Goal: Information Seeking & Learning: Check status

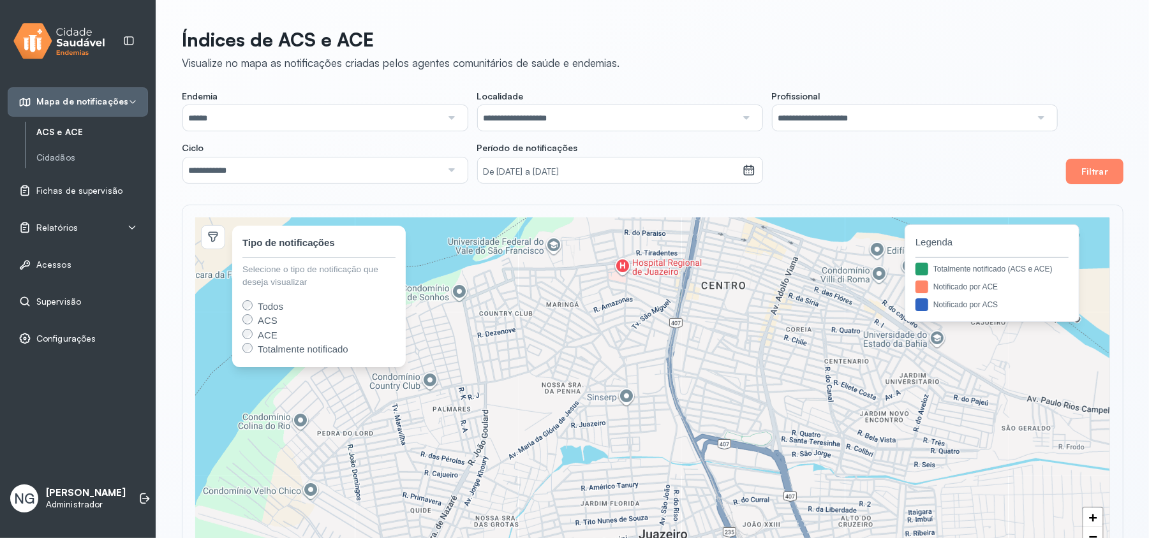
click at [52, 301] on span "Supervisão" at bounding box center [58, 302] width 45 height 11
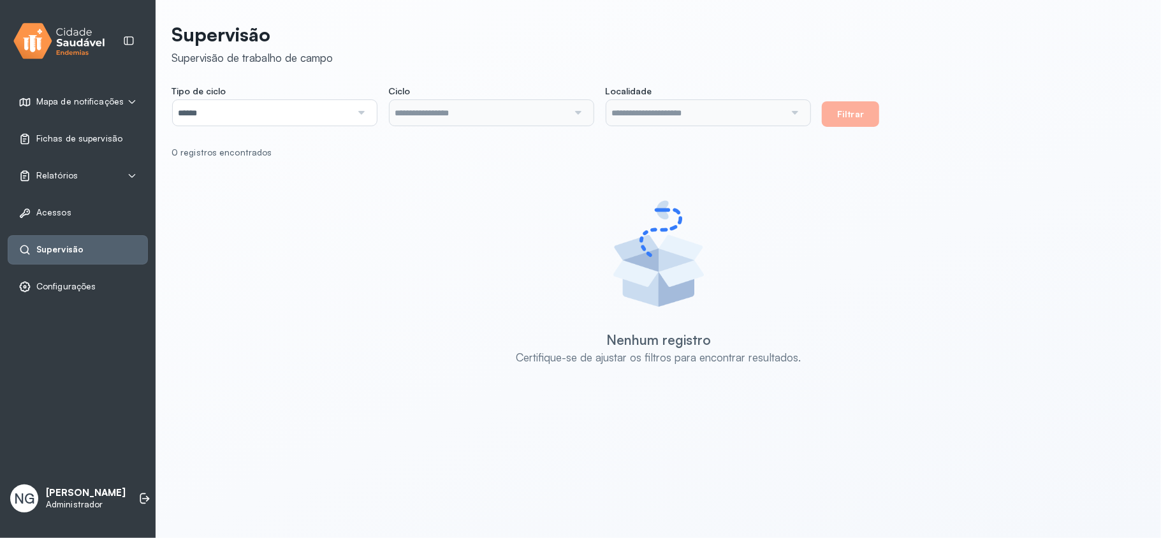
type input "**********"
click at [544, 114] on input "**********" at bounding box center [479, 113] width 179 height 26
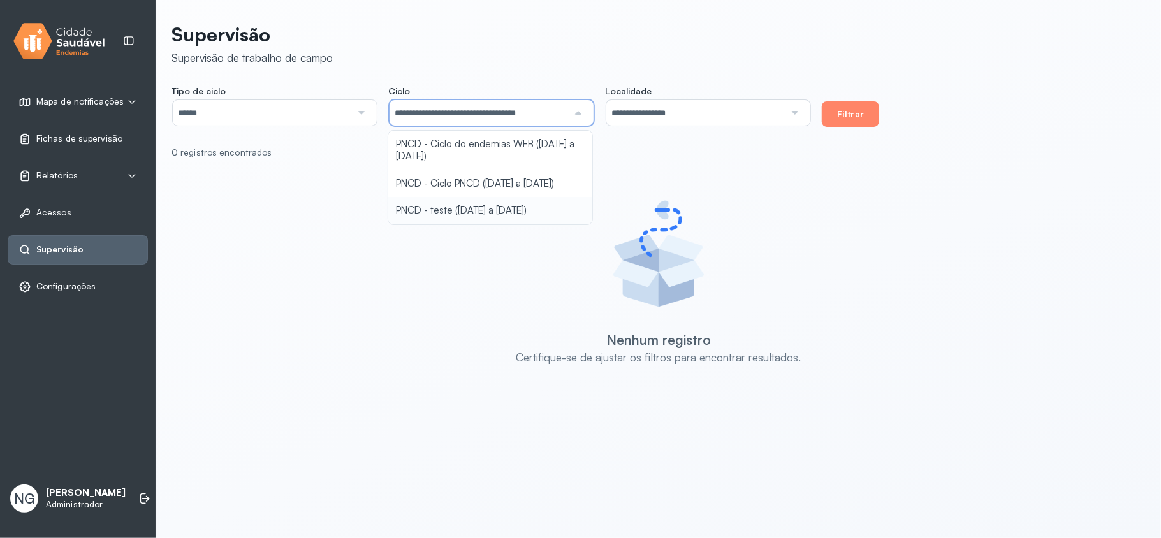
drag, startPoint x: 490, startPoint y: 219, endPoint x: 802, endPoint y: 107, distance: 331.4
click at [492, 217] on div "**********" at bounding box center [659, 218] width 974 height 407
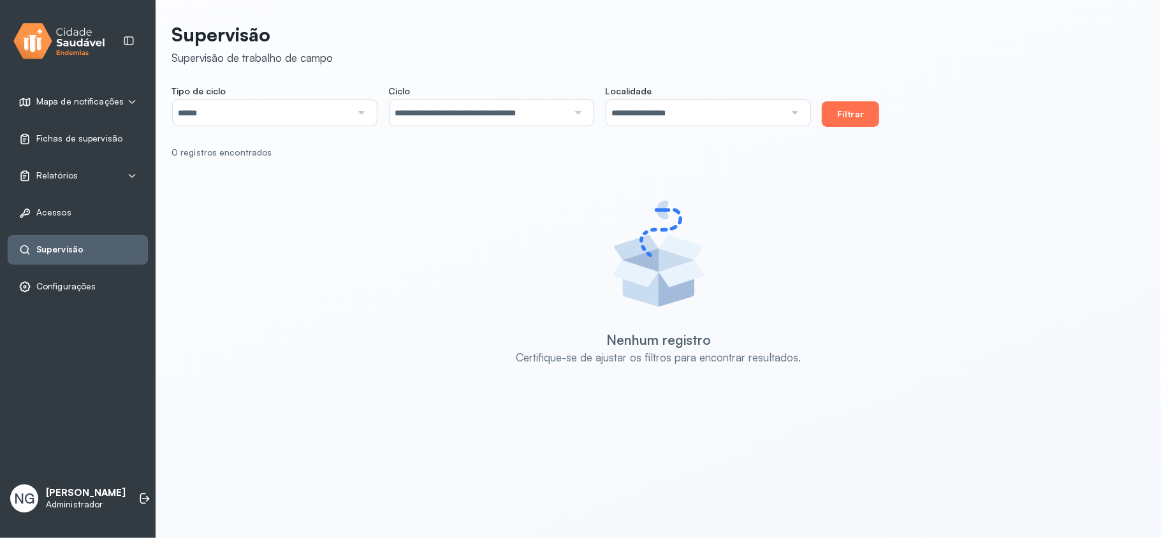
click at [845, 108] on button "Filtrar" at bounding box center [850, 114] width 57 height 26
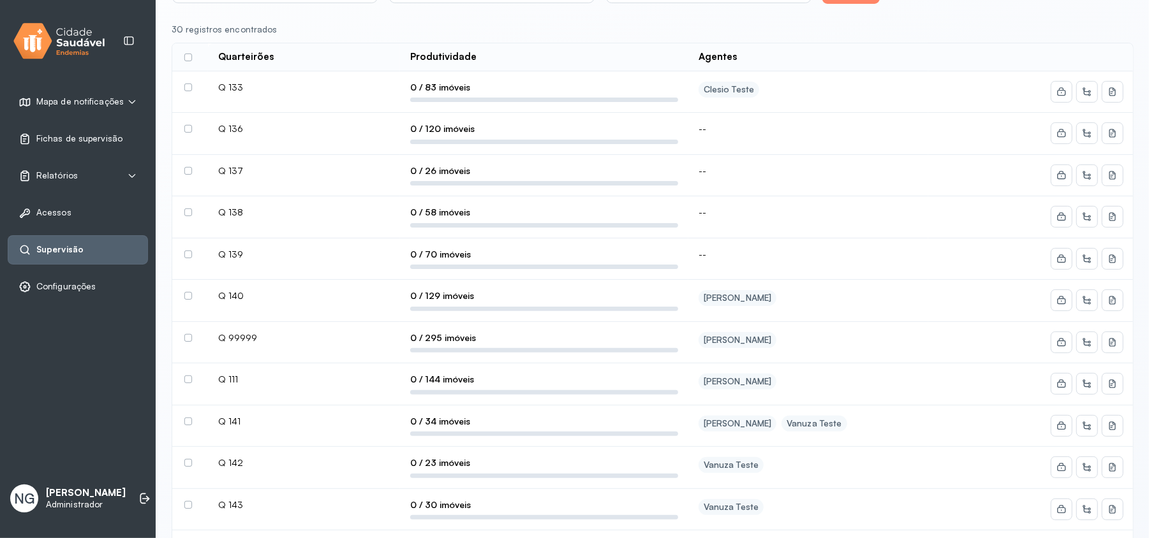
scroll to position [85, 0]
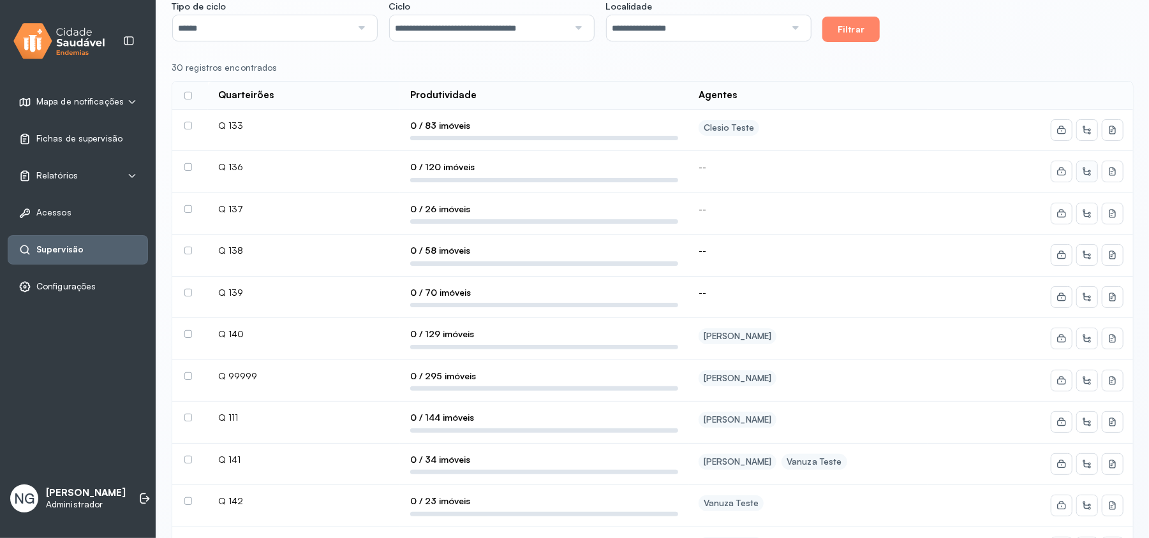
click at [1090, 173] on icon at bounding box center [1087, 171] width 10 height 10
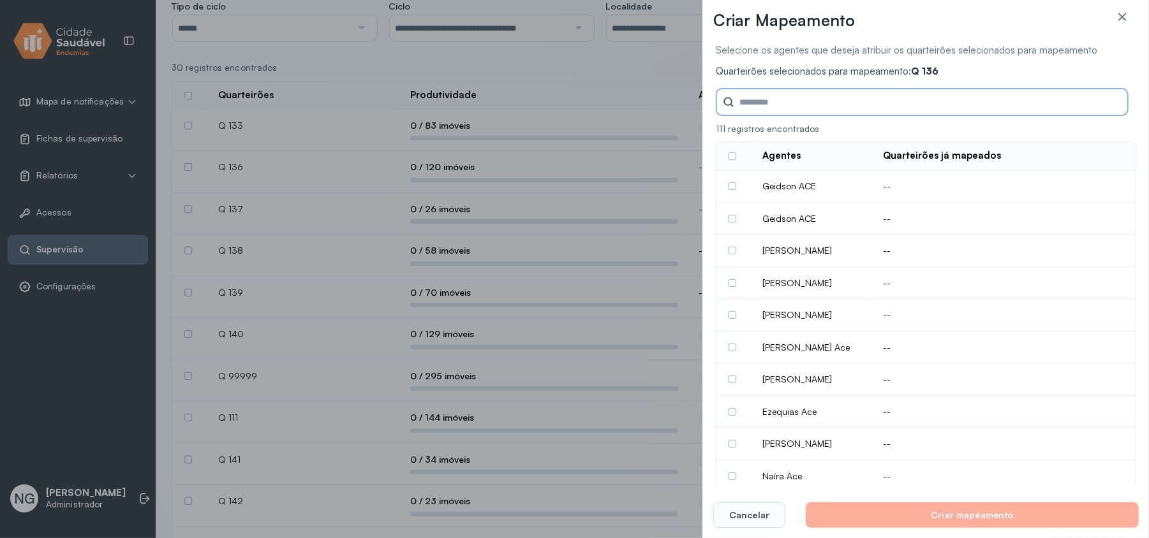
click at [730, 182] on label at bounding box center [732, 186] width 8 height 8
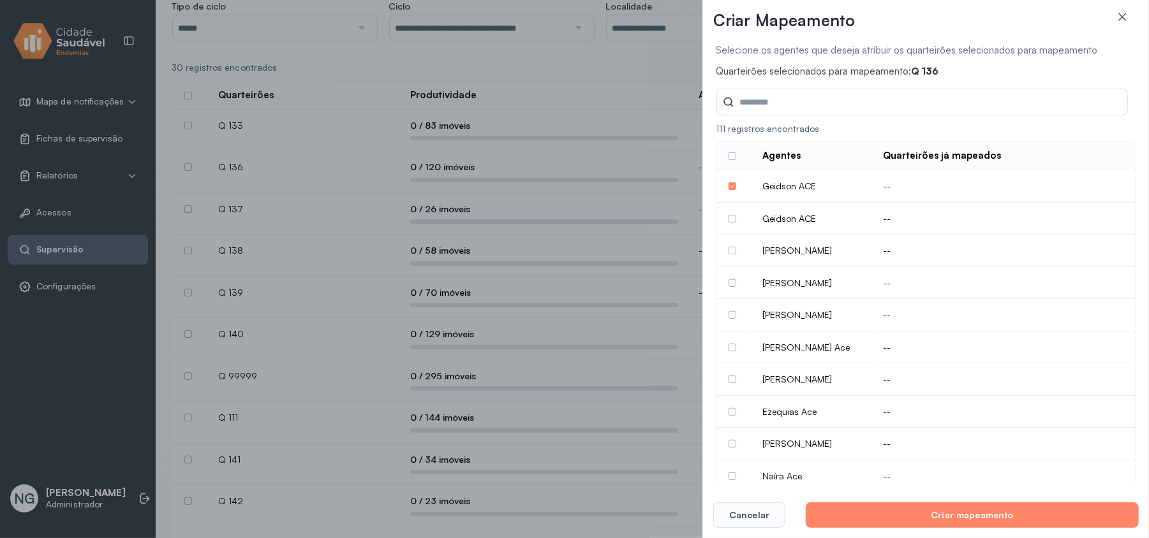
click at [736, 215] on label at bounding box center [732, 219] width 8 height 8
click at [753, 513] on button "Cancelar" at bounding box center [749, 516] width 72 height 26
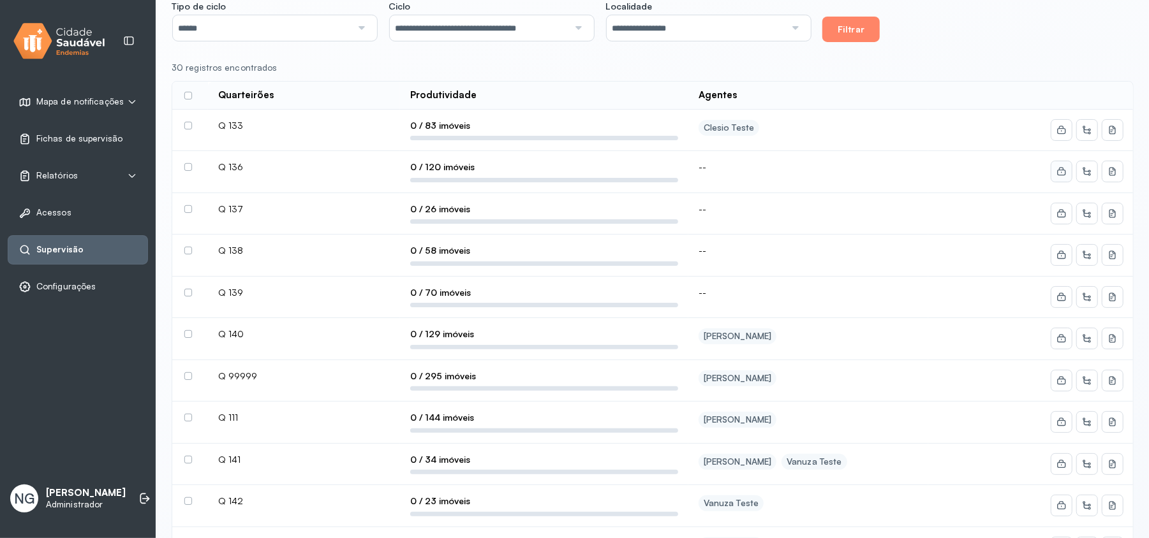
click at [1064, 175] on icon at bounding box center [1061, 171] width 10 height 10
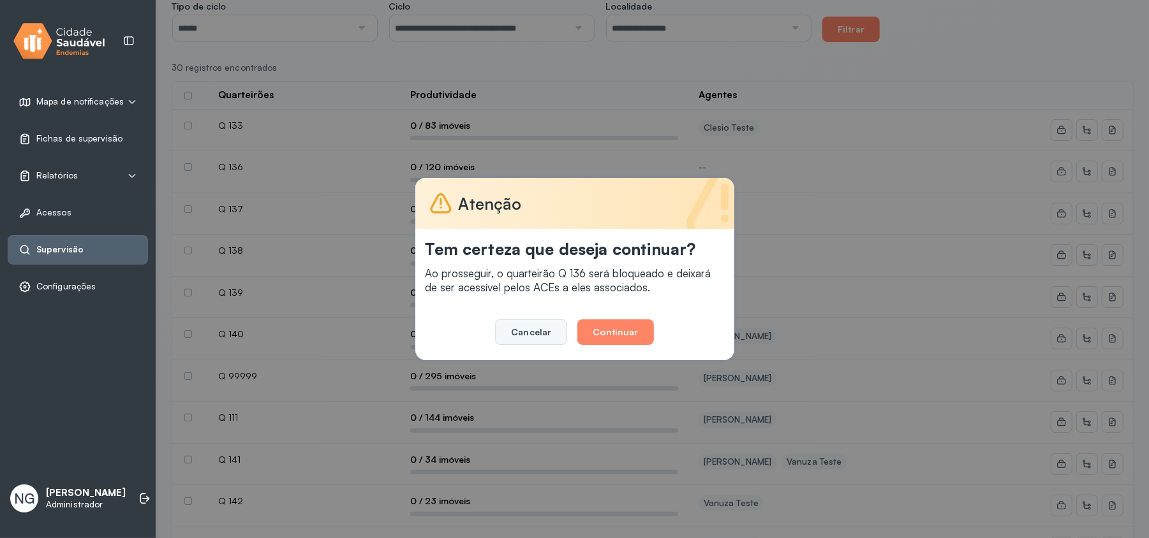
click at [532, 325] on button "Cancelar" at bounding box center [531, 332] width 72 height 26
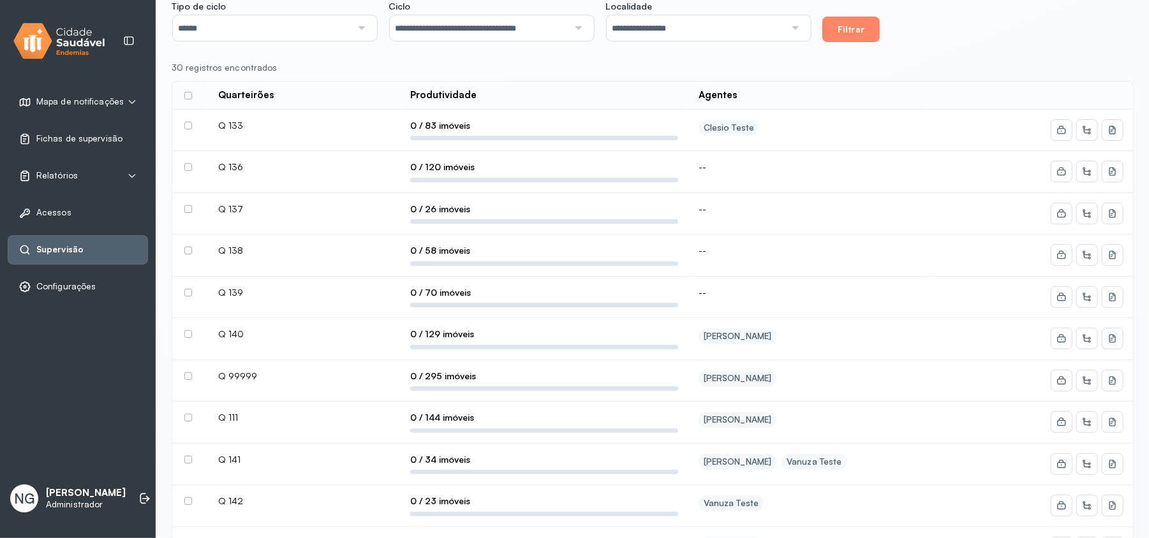
click at [1113, 342] on icon at bounding box center [1112, 339] width 10 height 10
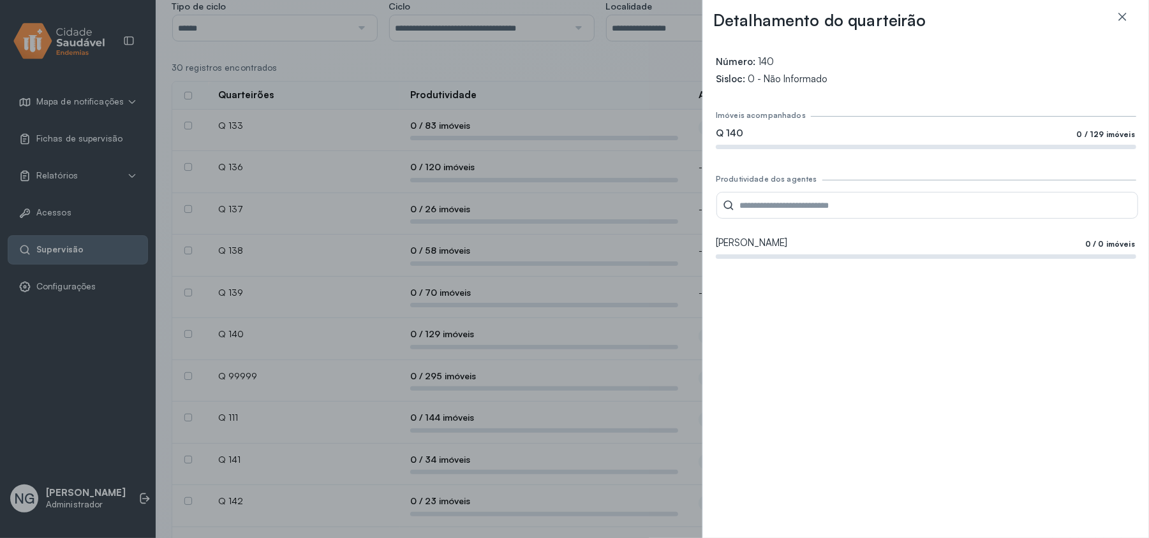
click at [1125, 15] on icon at bounding box center [1121, 16] width 13 height 13
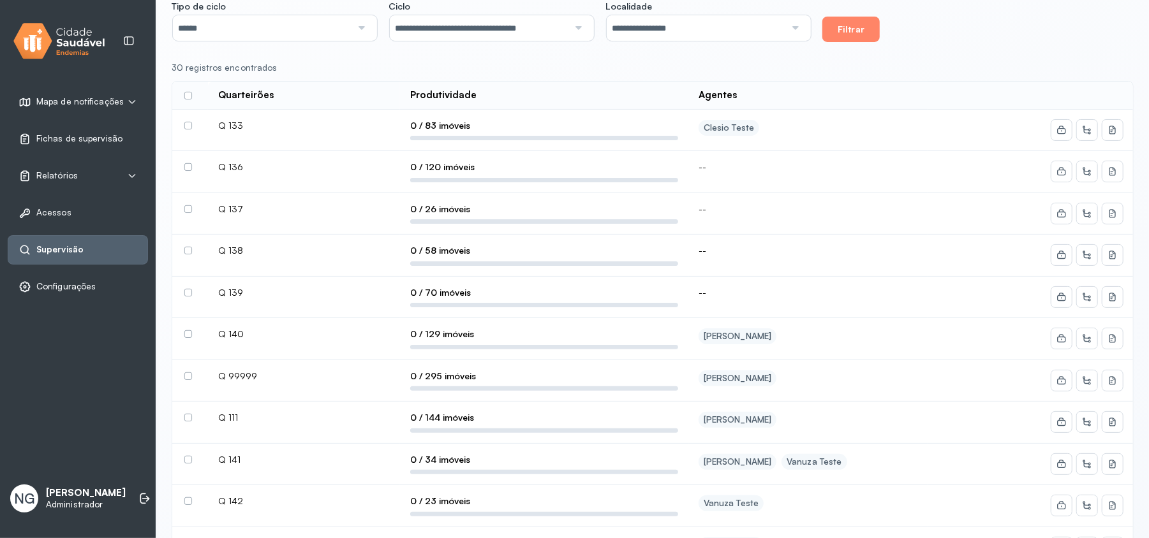
scroll to position [0, 0]
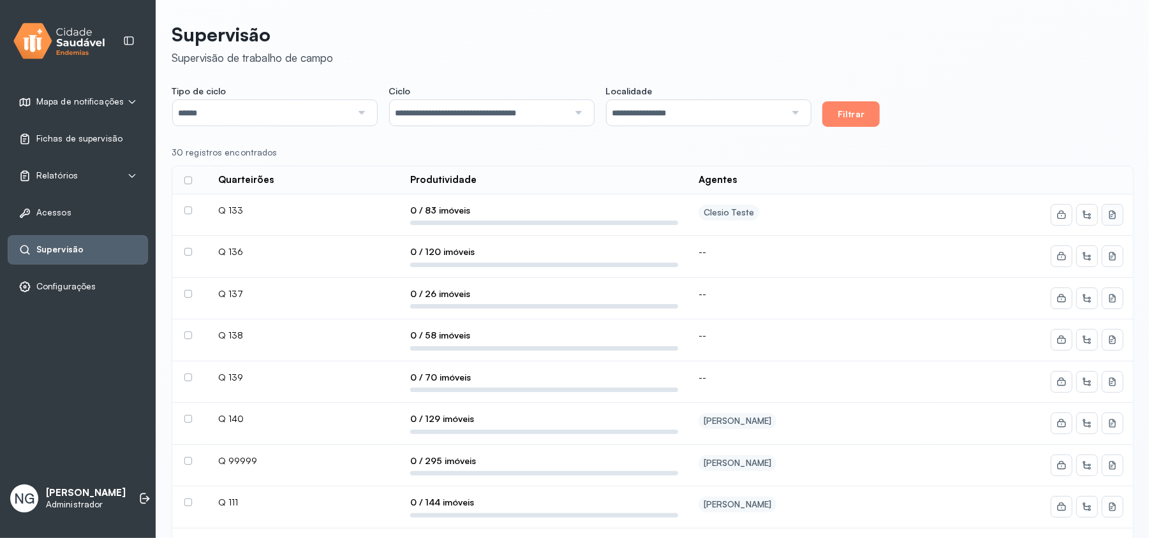
click at [1115, 214] on icon at bounding box center [1112, 215] width 10 height 10
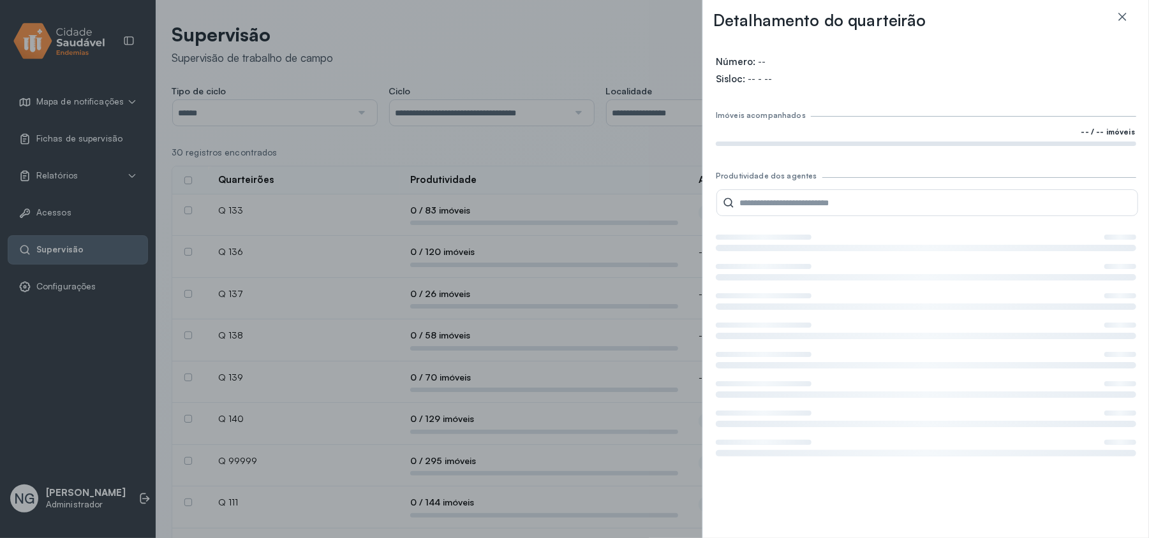
click at [569, 69] on div "Detalhamento do quarteirão Número: -- Sisloc: -- - -- Imóveis acompanhados -- /…" at bounding box center [574, 269] width 1149 height 538
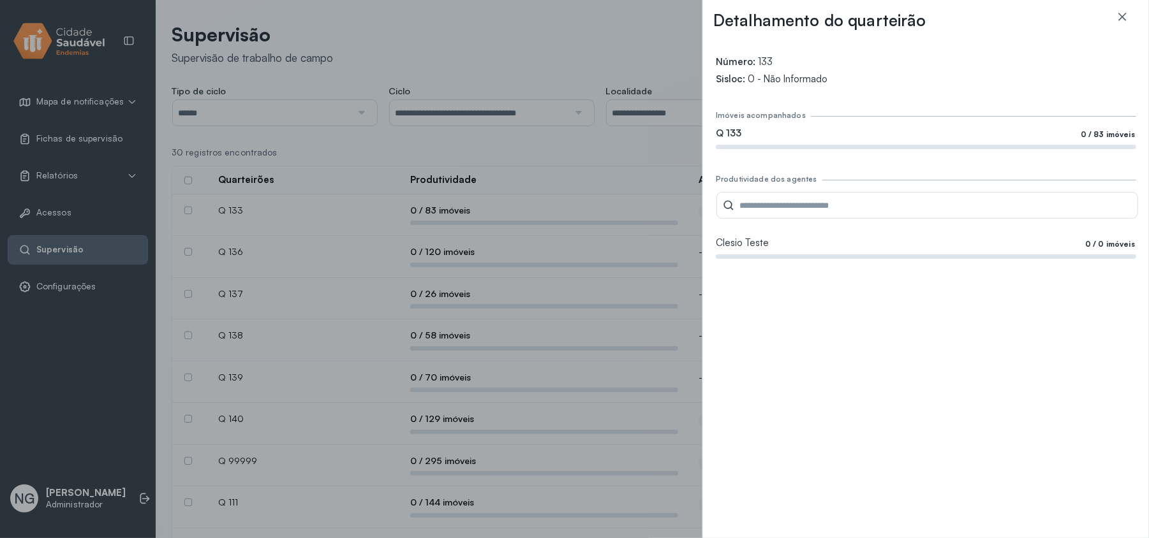
click at [1120, 18] on icon at bounding box center [1122, 17] width 8 height 8
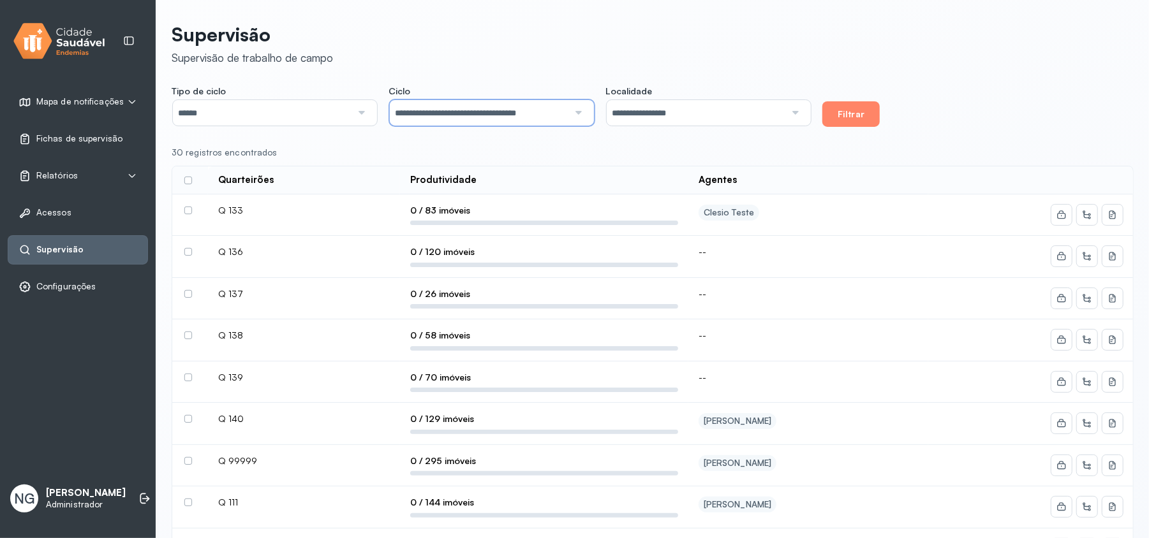
click at [497, 118] on input "**********" at bounding box center [479, 113] width 179 height 26
type input "**********"
drag, startPoint x: 491, startPoint y: 193, endPoint x: 529, endPoint y: 190, distance: 38.3
click at [491, 192] on div "**********" at bounding box center [653, 425] width 962 height 821
click at [838, 110] on button "Filtrar" at bounding box center [850, 114] width 57 height 26
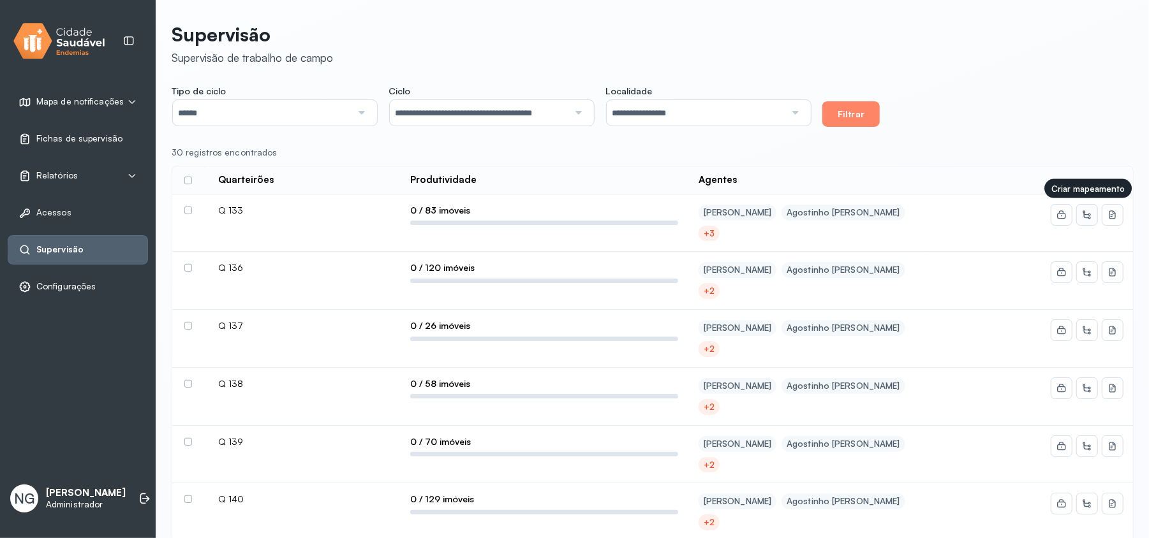
click at [1087, 222] on button at bounding box center [1086, 215] width 20 height 20
click at [1090, 215] on icon at bounding box center [1086, 214] width 8 height 8
click at [1090, 218] on icon at bounding box center [1086, 214] width 8 height 8
click at [1090, 219] on icon at bounding box center [1087, 215] width 10 height 10
click at [1090, 217] on icon at bounding box center [1087, 215] width 10 height 10
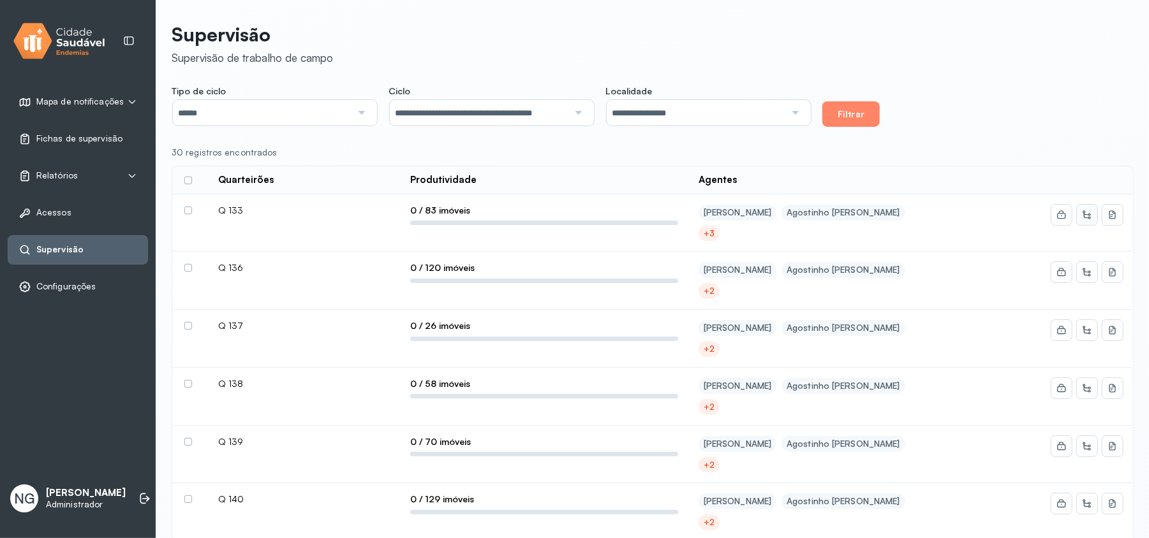
click at [1089, 224] on button at bounding box center [1086, 215] width 20 height 20
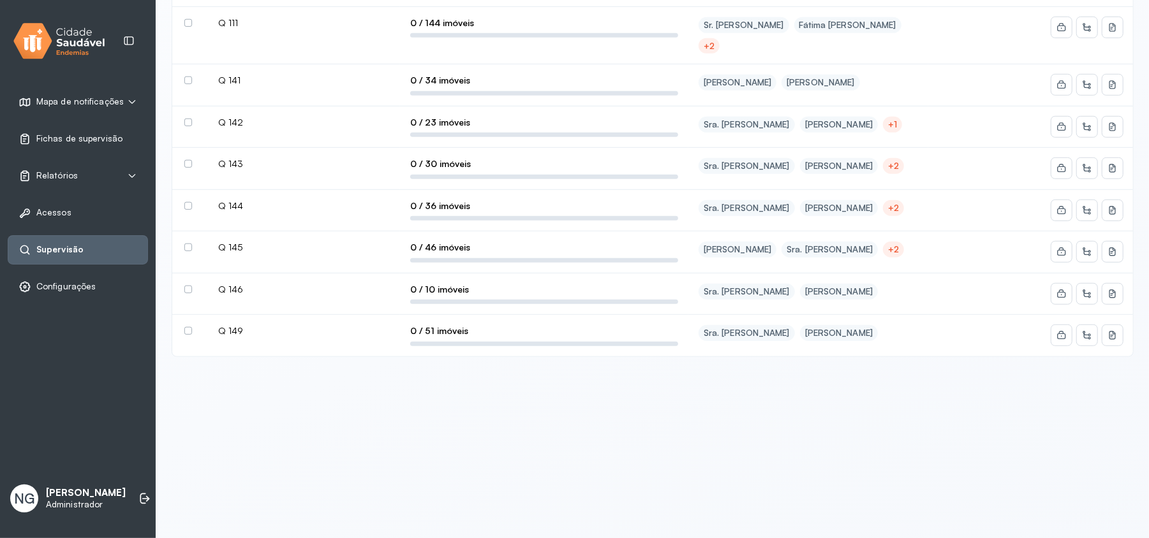
scroll to position [849, 0]
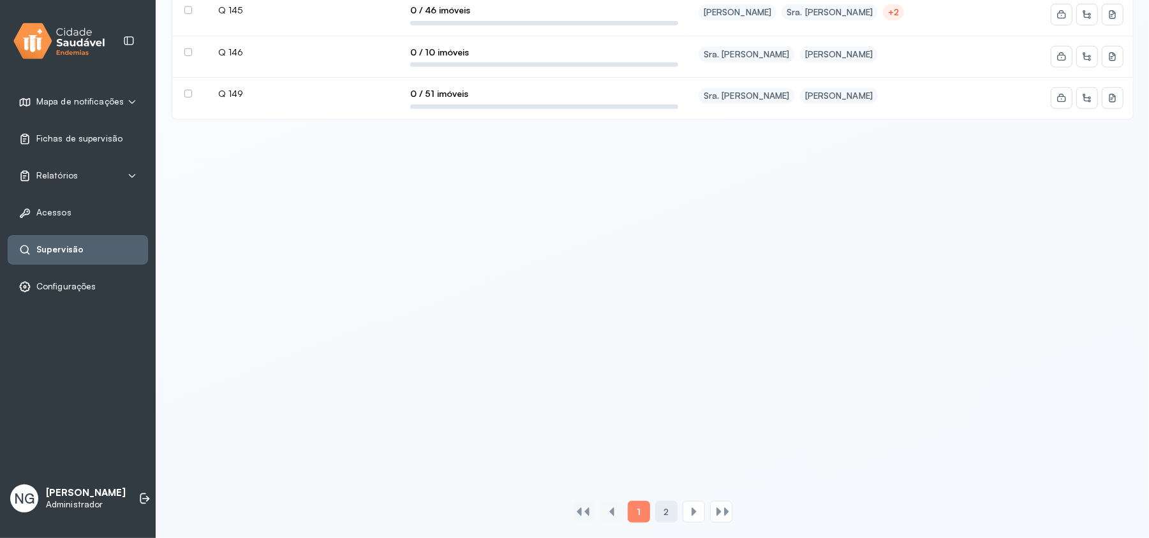
click at [666, 517] on span "2" at bounding box center [665, 512] width 5 height 11
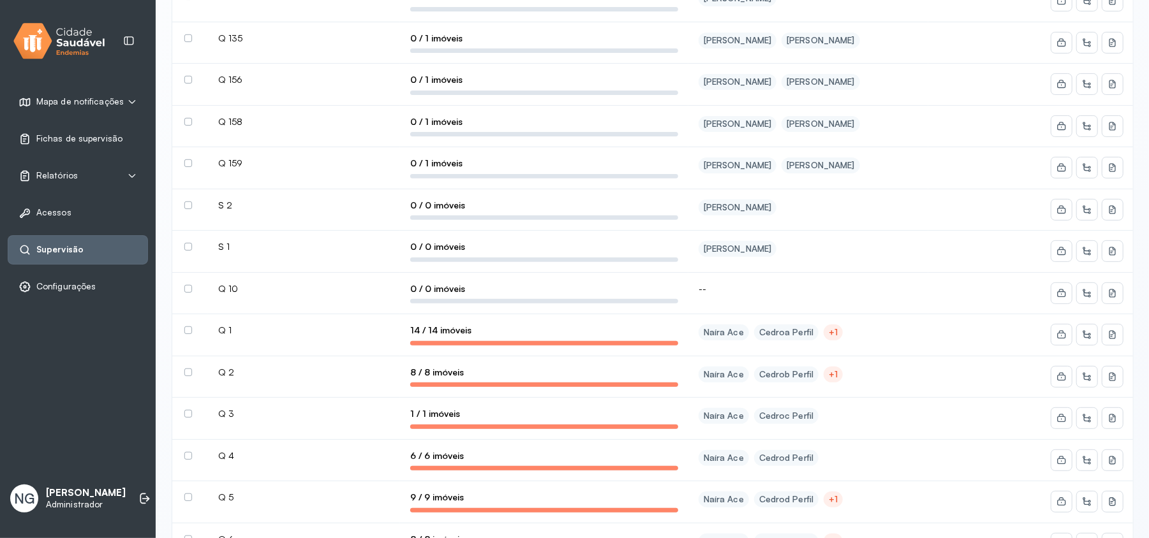
scroll to position [510, 0]
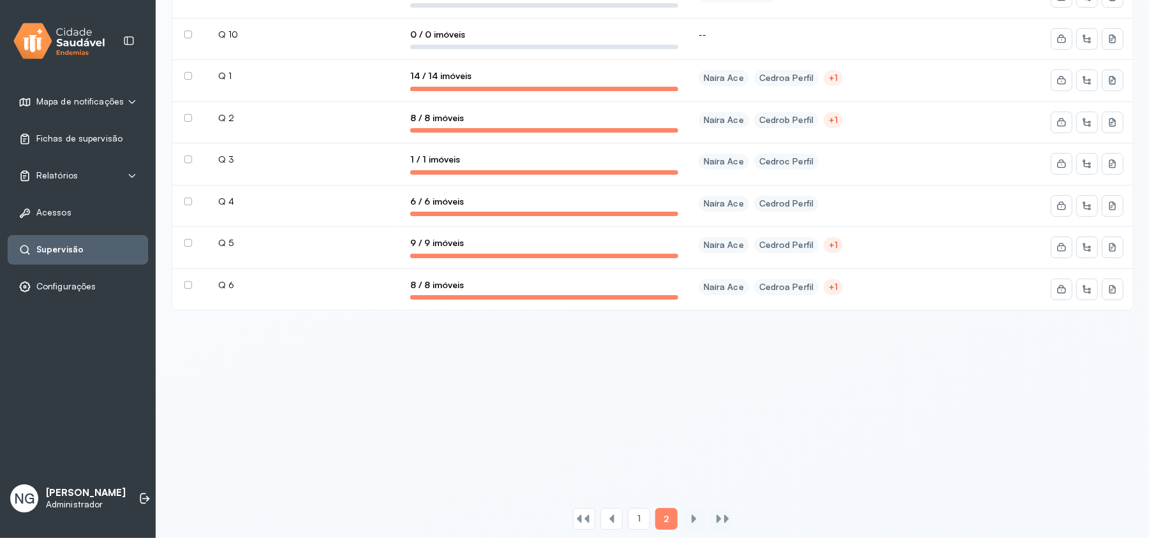
click at [1113, 84] on icon at bounding box center [1112, 80] width 10 height 10
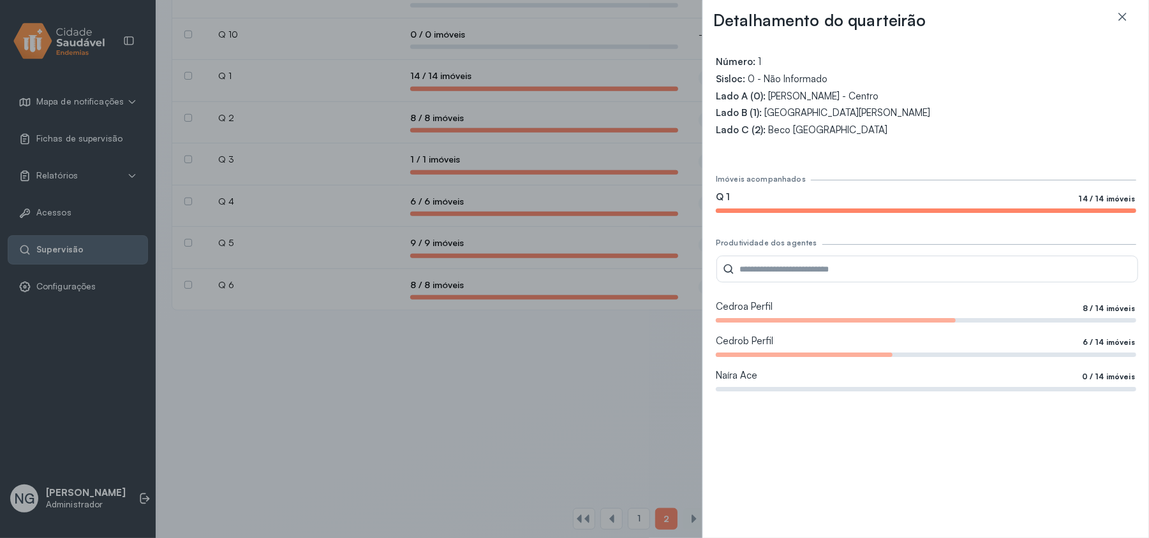
click at [1126, 15] on icon at bounding box center [1121, 16] width 13 height 13
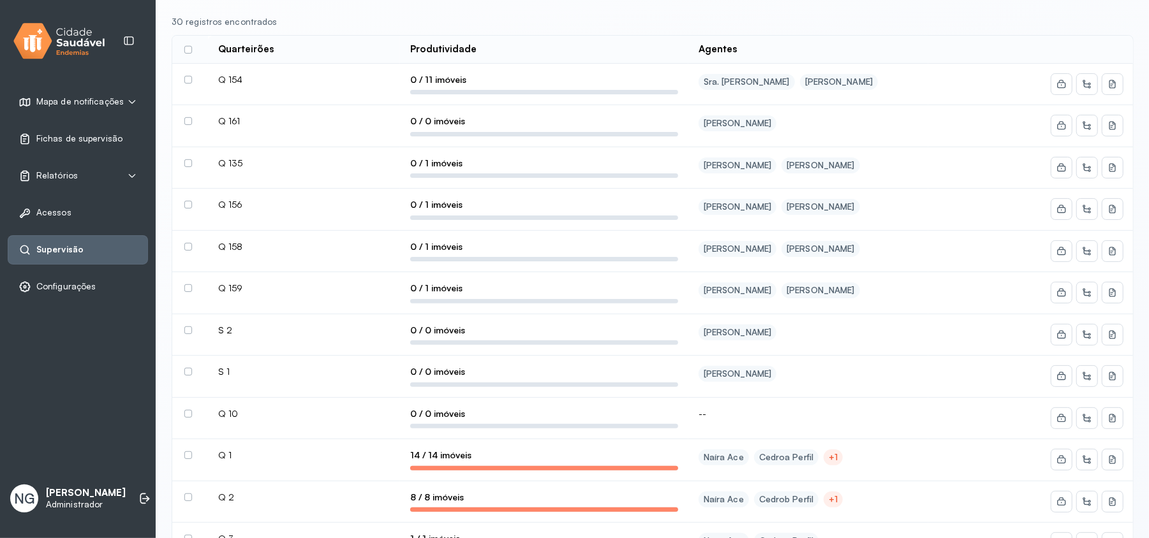
scroll to position [85, 0]
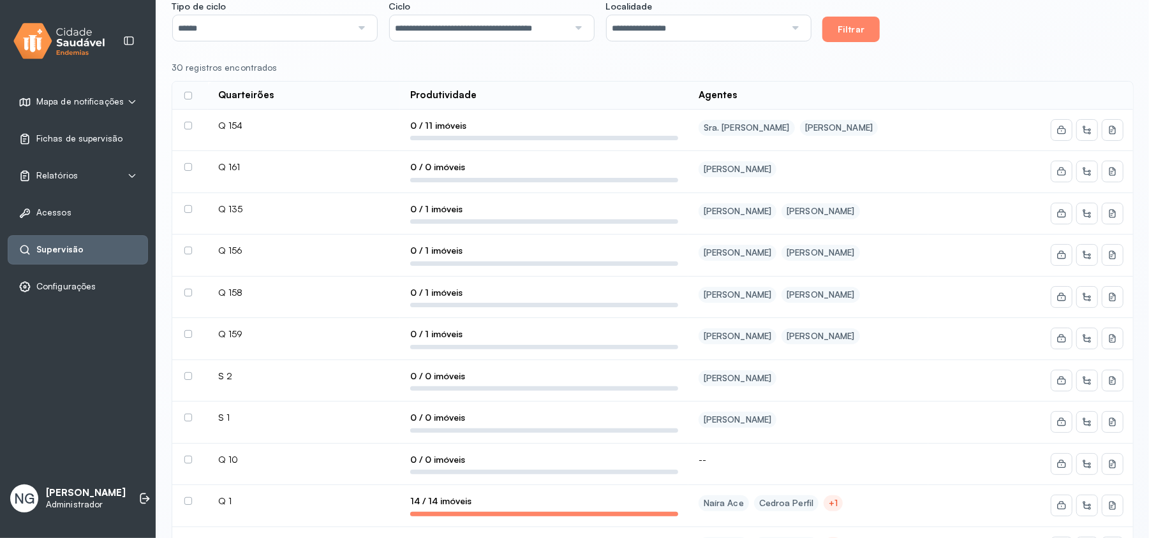
click at [965, 39] on div "**********" at bounding box center [653, 22] width 962 height 42
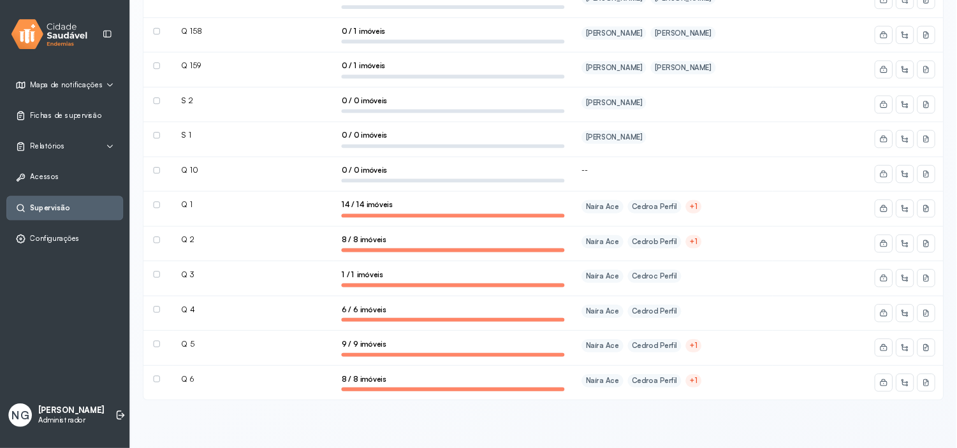
scroll to position [340, 0]
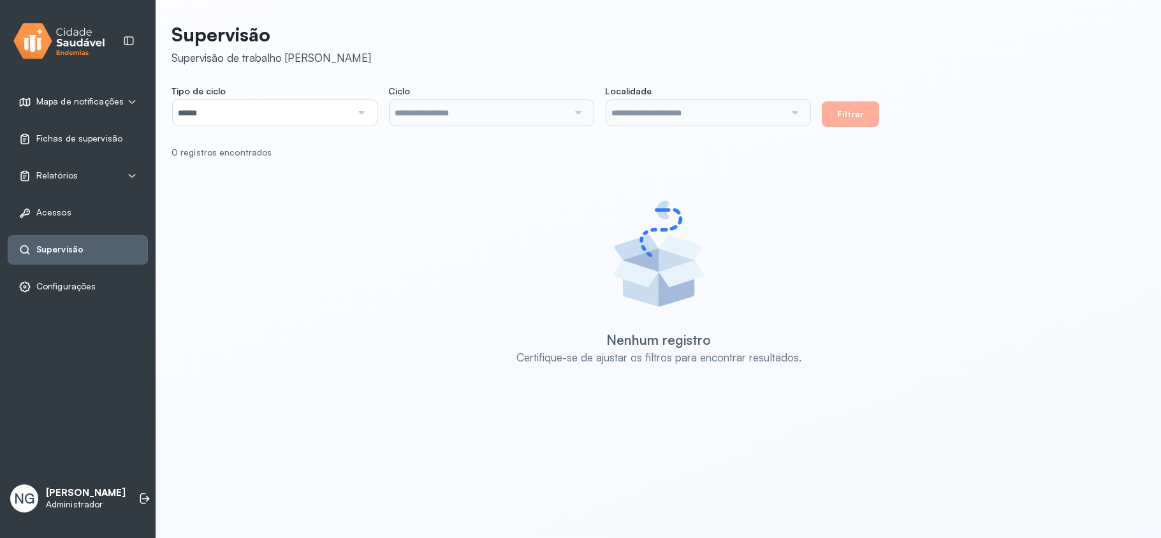
type input "**********"
click at [522, 113] on input "**********" at bounding box center [479, 113] width 179 height 26
click at [442, 228] on div "**********" at bounding box center [659, 218] width 974 height 407
click at [865, 119] on button "Filtrar" at bounding box center [850, 114] width 57 height 26
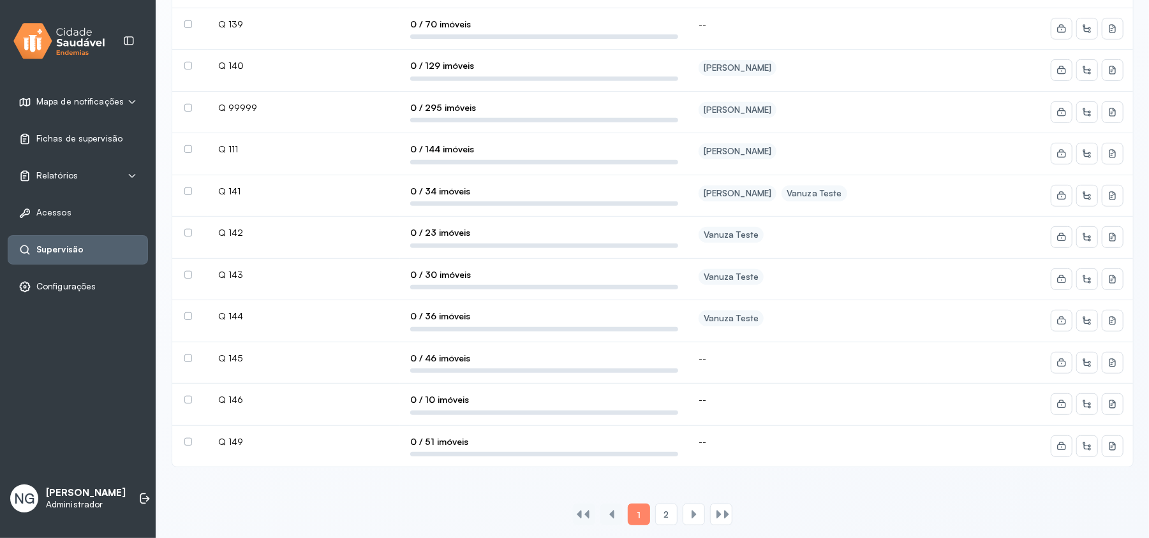
scroll to position [360, 0]
click at [674, 506] on div "2" at bounding box center [666, 512] width 22 height 22
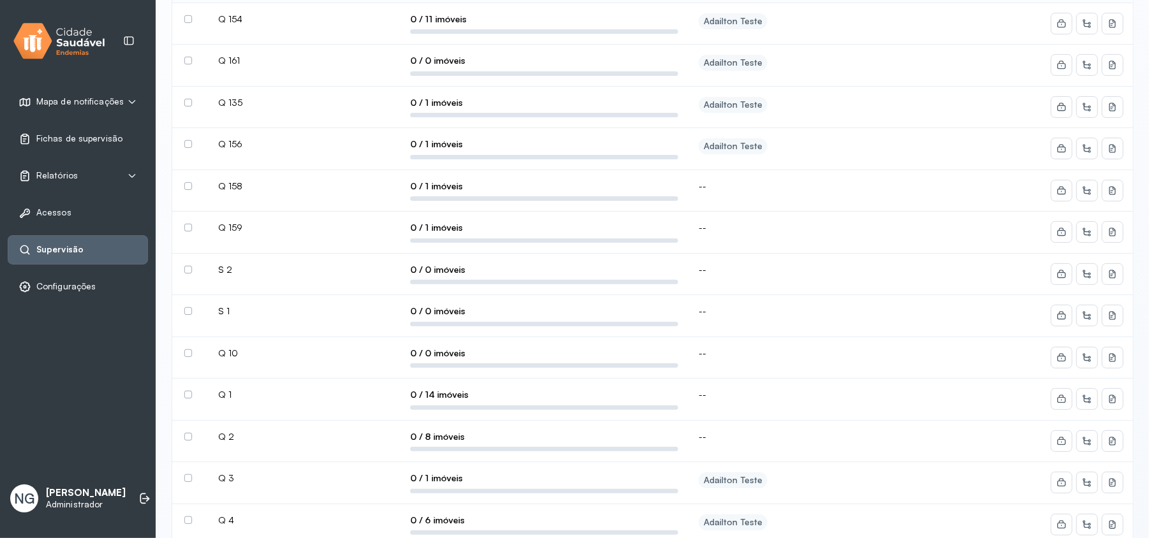
scroll to position [0, 0]
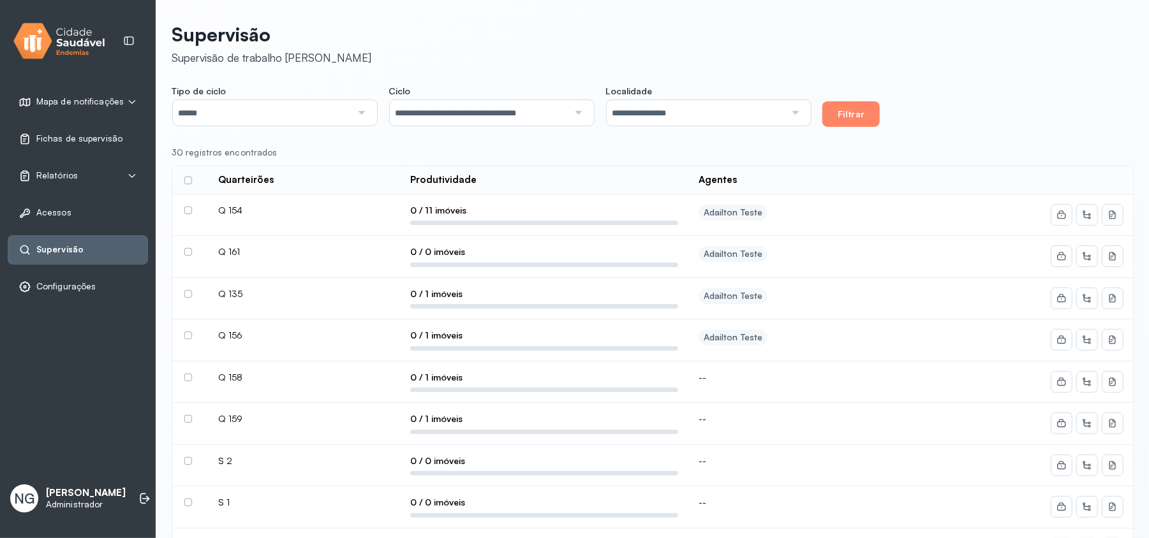
click at [501, 112] on input "**********" at bounding box center [479, 113] width 179 height 26
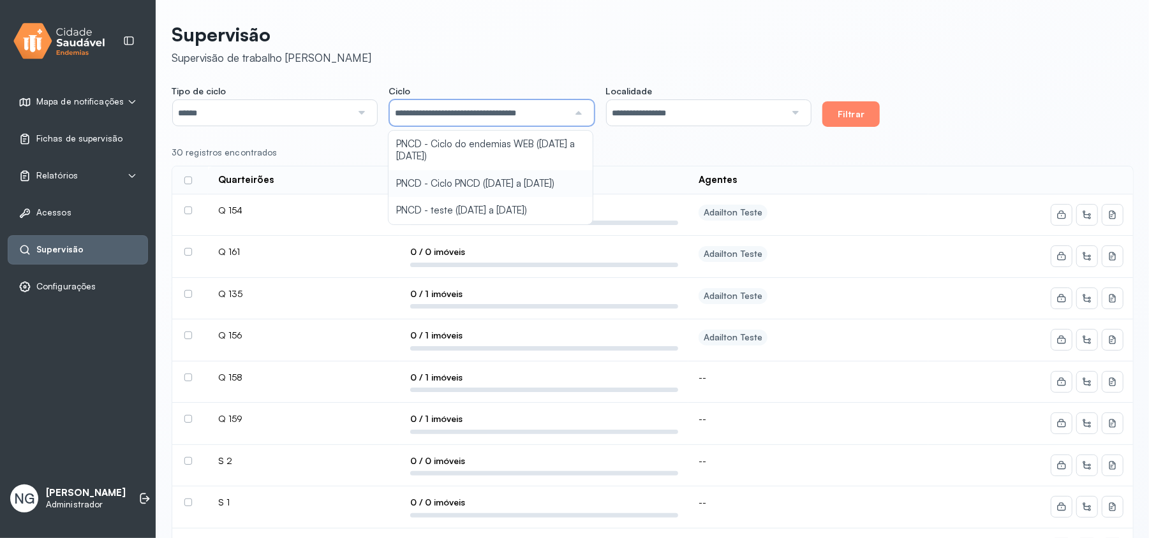
type input "**********"
click at [498, 184] on div "**********" at bounding box center [653, 438] width 962 height 847
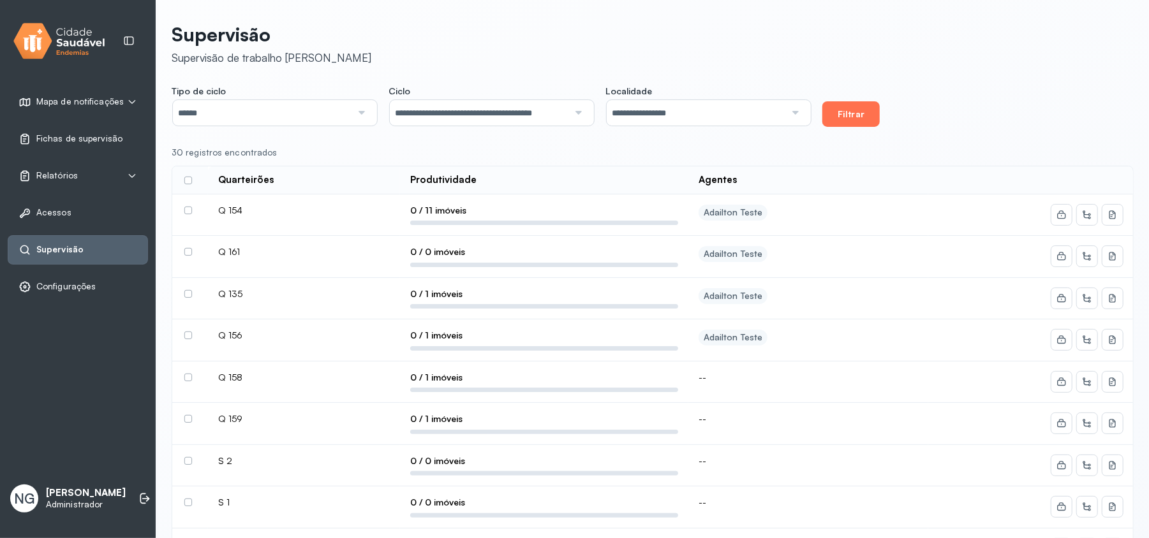
click at [845, 112] on button "Filtrar" at bounding box center [850, 114] width 57 height 26
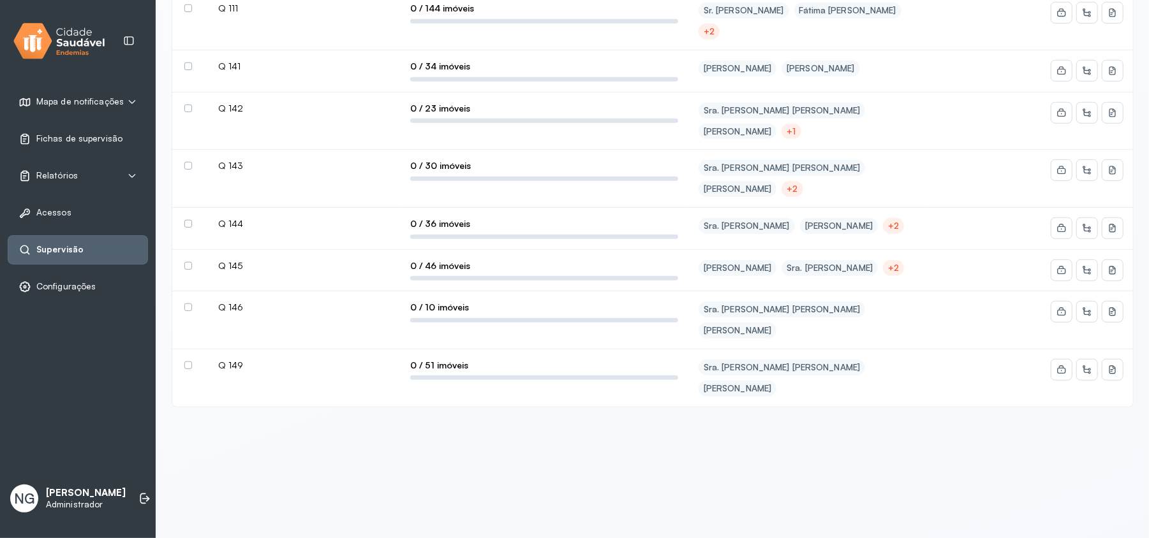
scroll to position [849, 0]
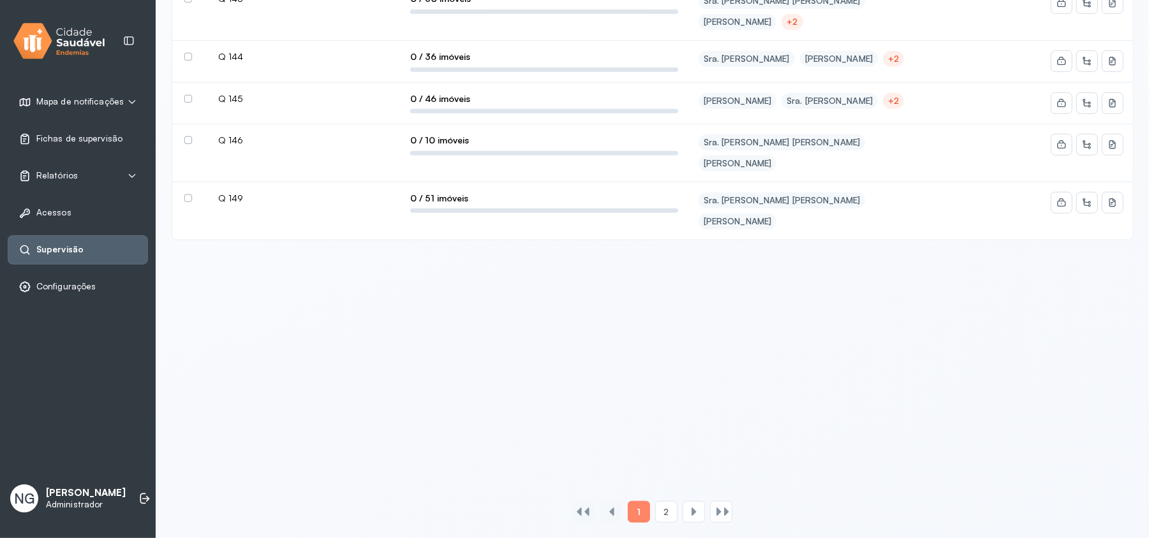
drag, startPoint x: 661, startPoint y: 516, endPoint x: 656, endPoint y: 511, distance: 7.3
click at [661, 517] on div "2" at bounding box center [666, 512] width 22 height 22
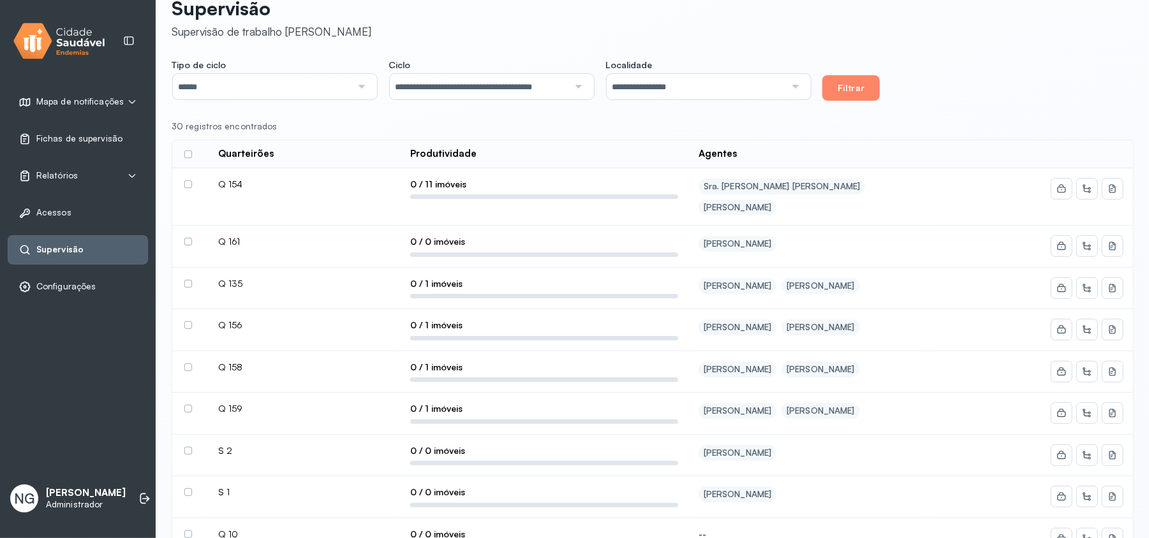
scroll to position [0, 0]
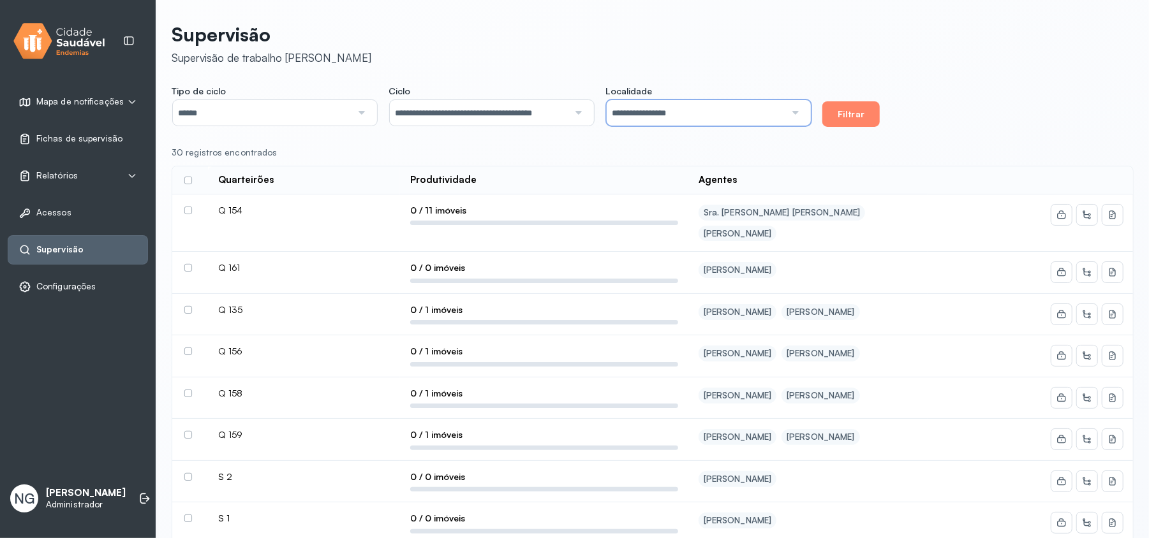
click at [659, 116] on input "**********" at bounding box center [695, 113] width 179 height 26
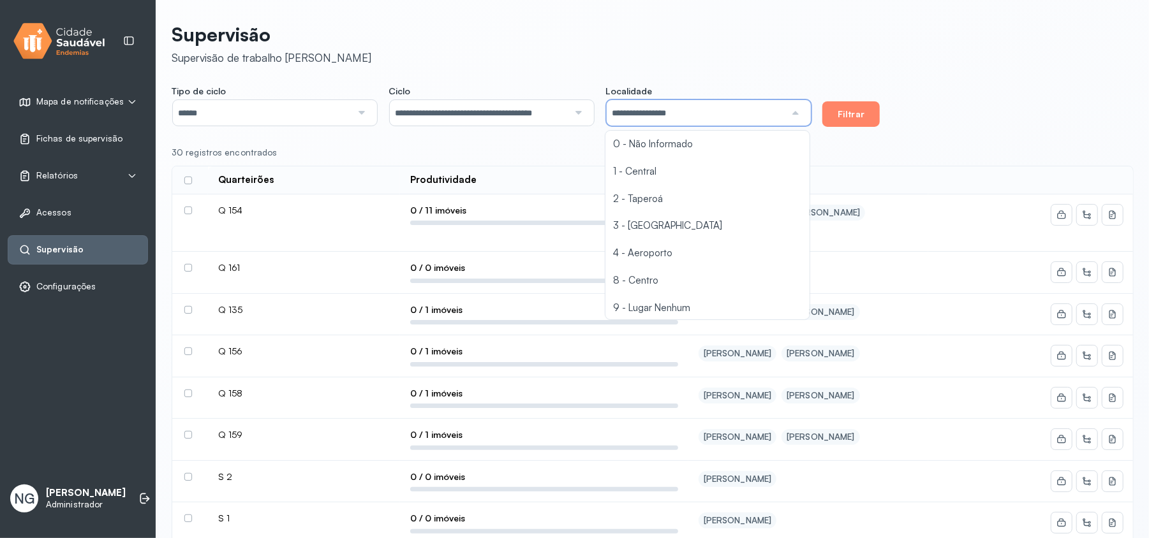
click at [662, 59] on header "Supervisão Supervisão de trabalho de campo" at bounding box center [653, 44] width 962 height 42
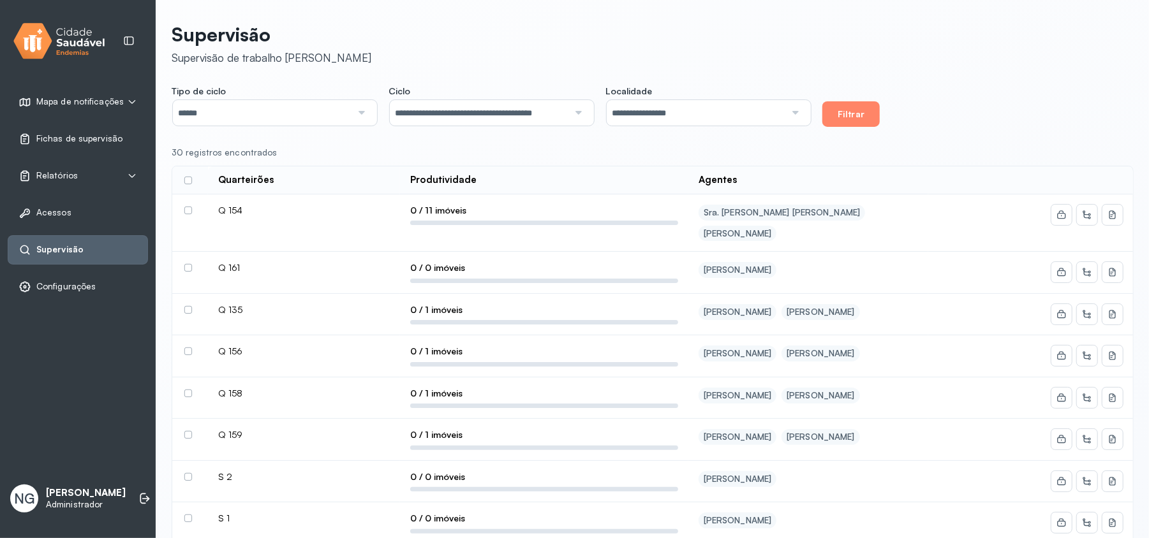
click at [671, 118] on input "**********" at bounding box center [695, 113] width 179 height 26
click at [722, 65] on div "**********" at bounding box center [653, 512] width 962 height 994
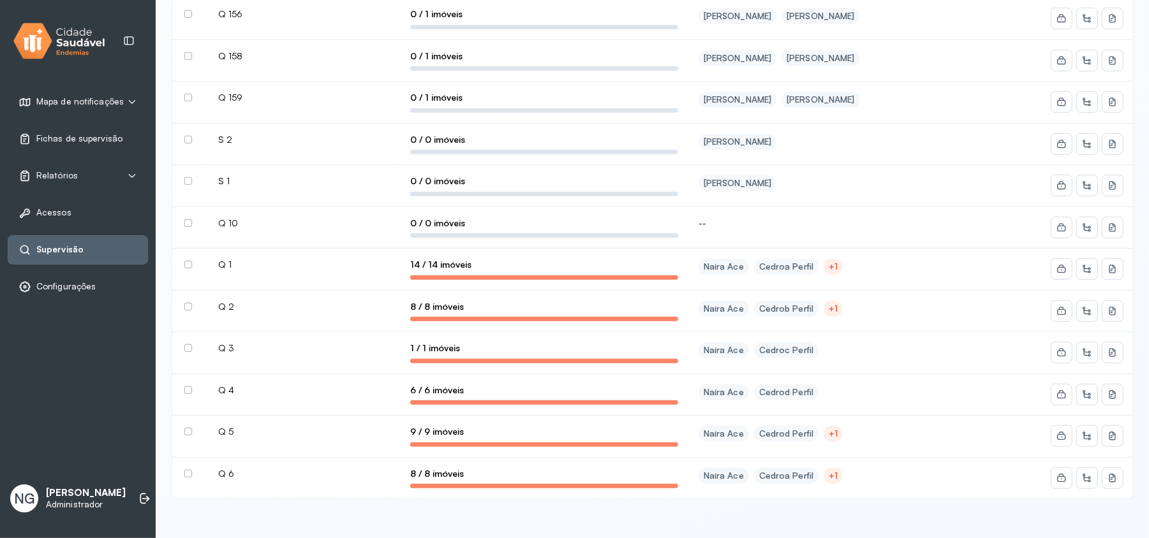
scroll to position [340, 0]
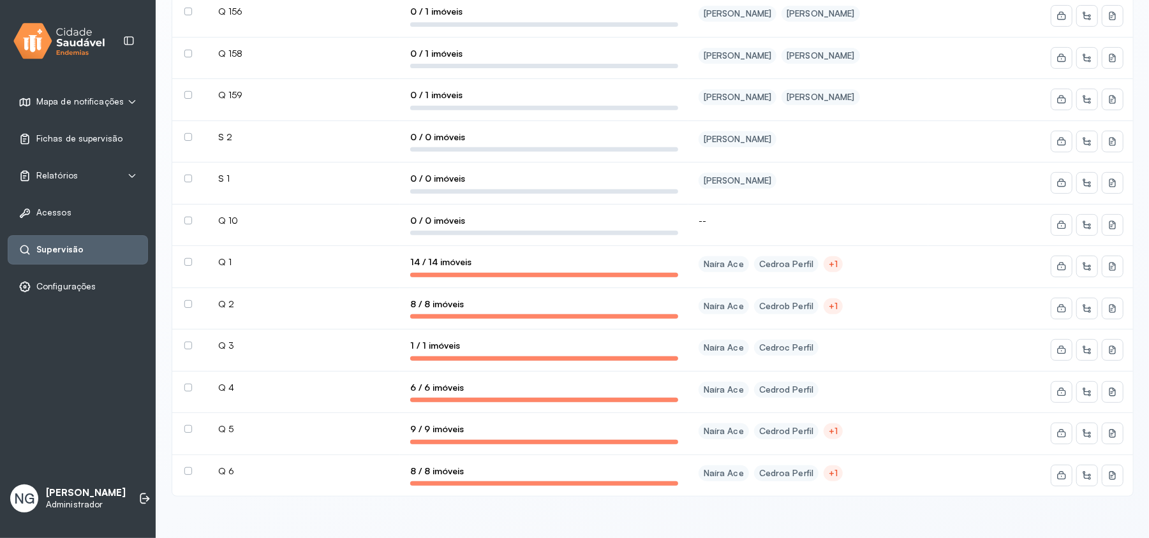
click at [187, 258] on label at bounding box center [188, 262] width 8 height 8
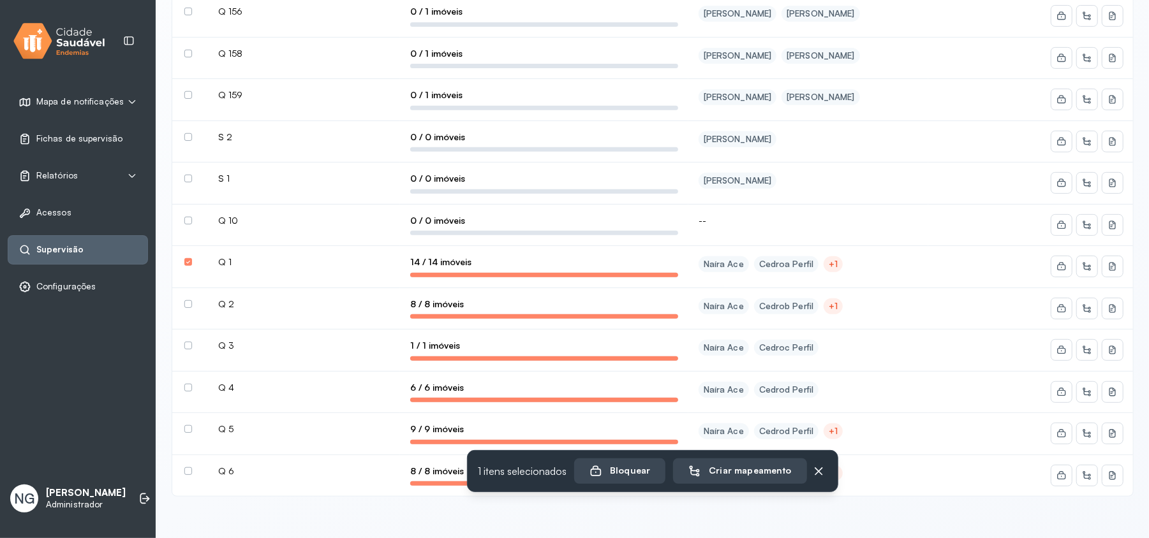
click at [190, 258] on label at bounding box center [188, 262] width 8 height 8
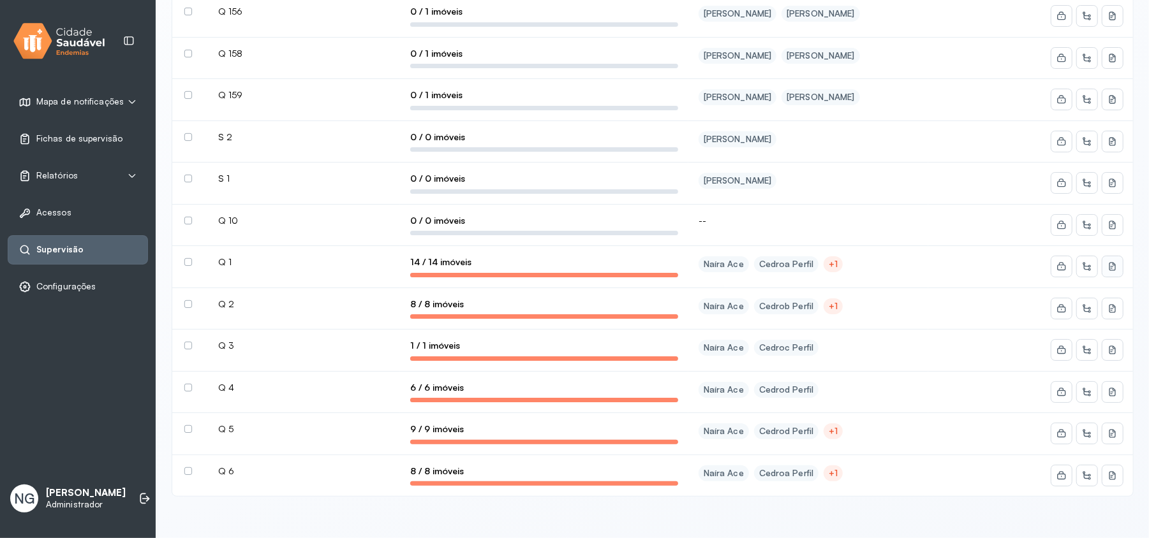
click at [1111, 263] on icon at bounding box center [1112, 267] width 6 height 8
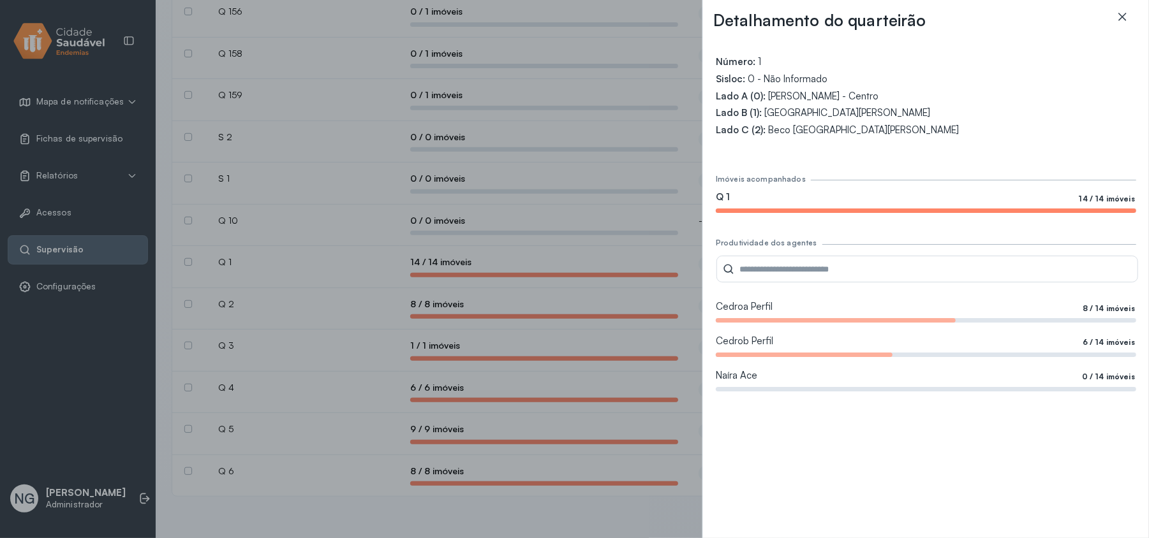
click at [1123, 18] on icon at bounding box center [1122, 17] width 8 height 8
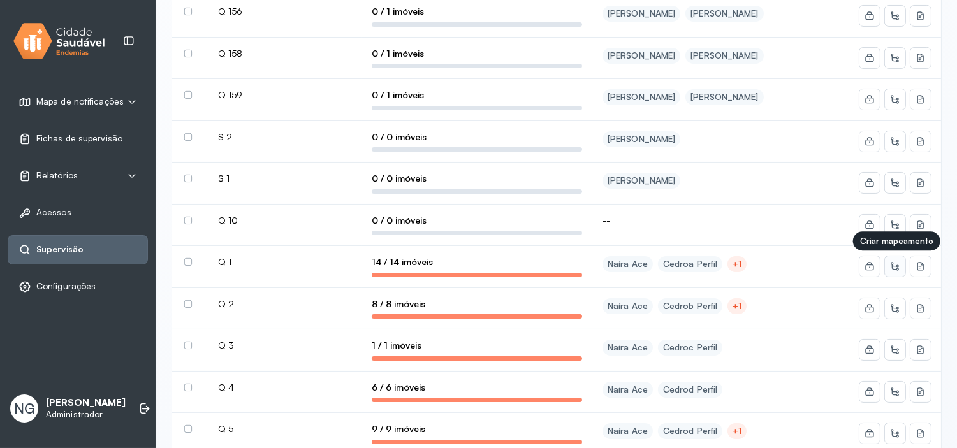
click at [893, 268] on icon at bounding box center [894, 268] width 5 height 6
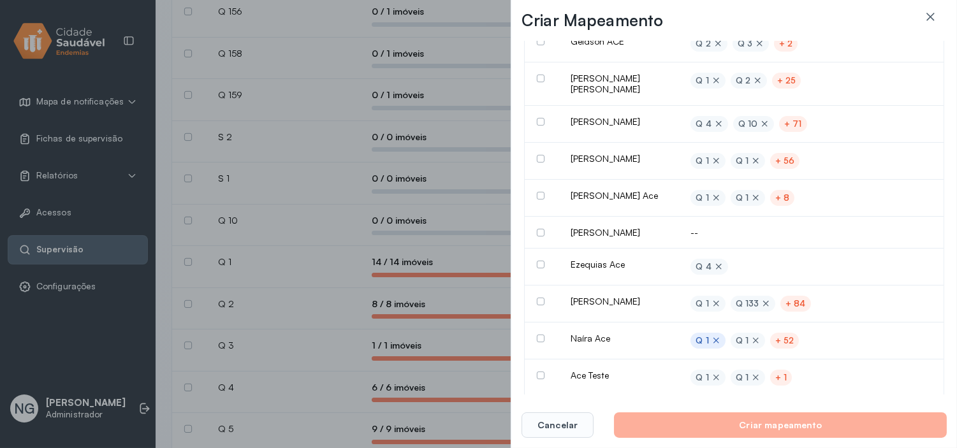
scroll to position [71, 0]
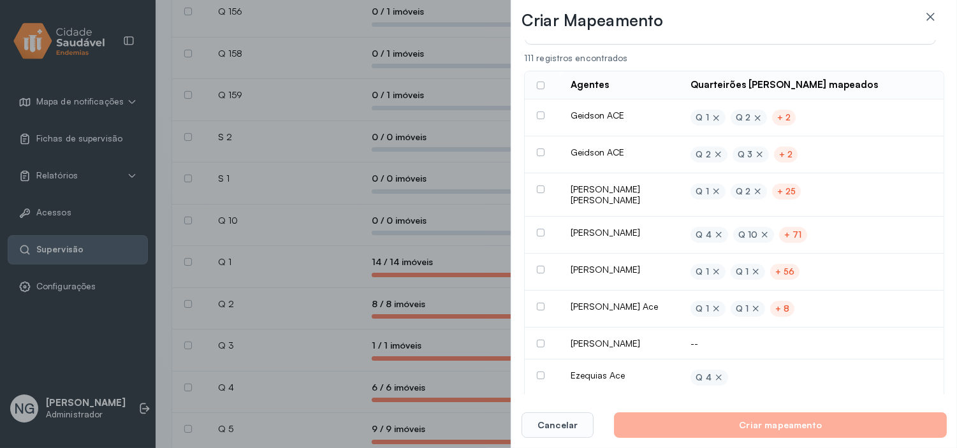
click at [540, 110] on td at bounding box center [543, 117] width 36 height 37
click at [598, 114] on td "Geidson ACE" at bounding box center [621, 117] width 120 height 37
click at [539, 115] on label at bounding box center [541, 116] width 8 height 8
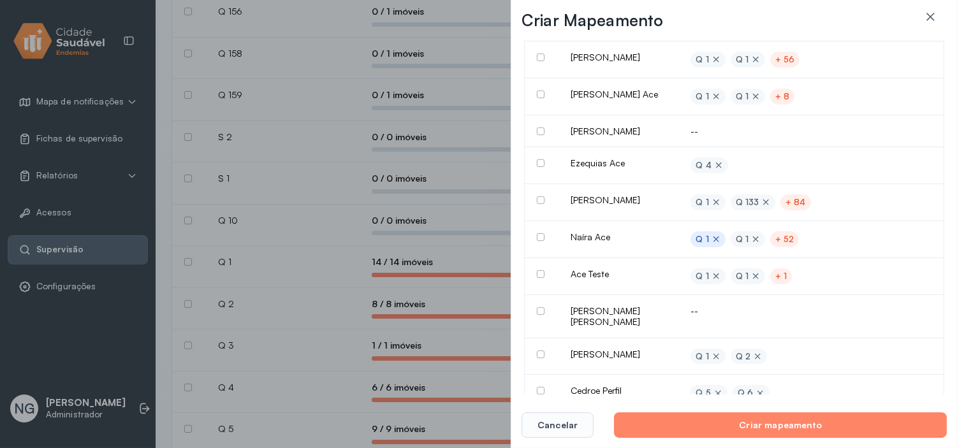
scroll to position [354, 0]
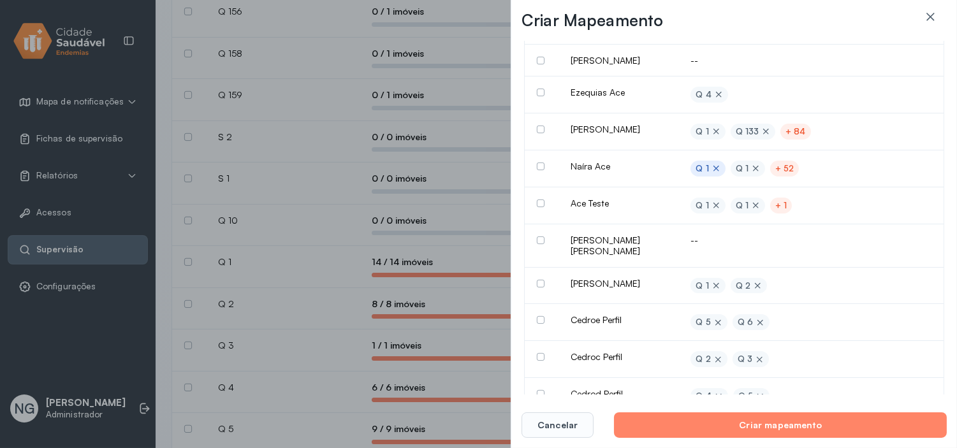
click at [793, 131] on div "+ 84" at bounding box center [796, 131] width 20 height 11
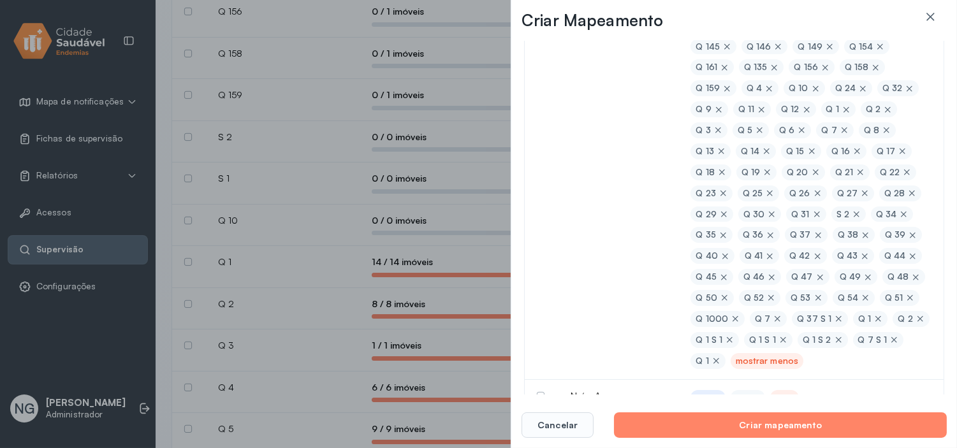
scroll to position [573, 0]
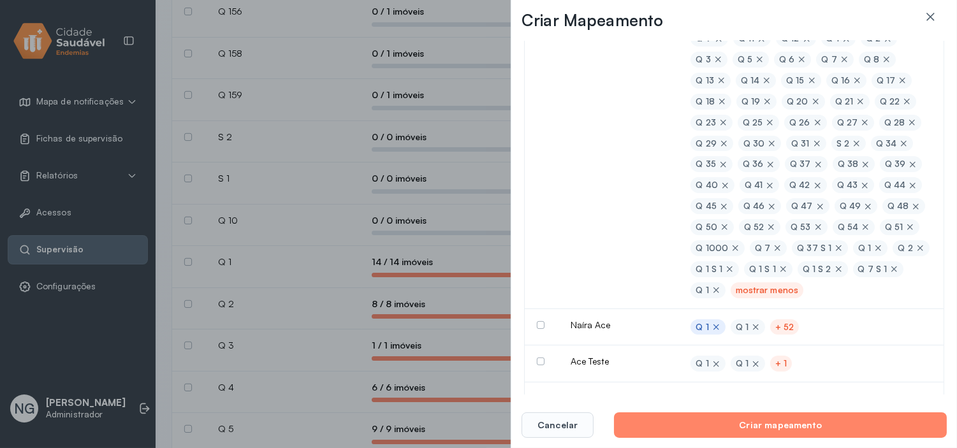
click at [736, 290] on div "mostrar menos" at bounding box center [767, 290] width 62 height 11
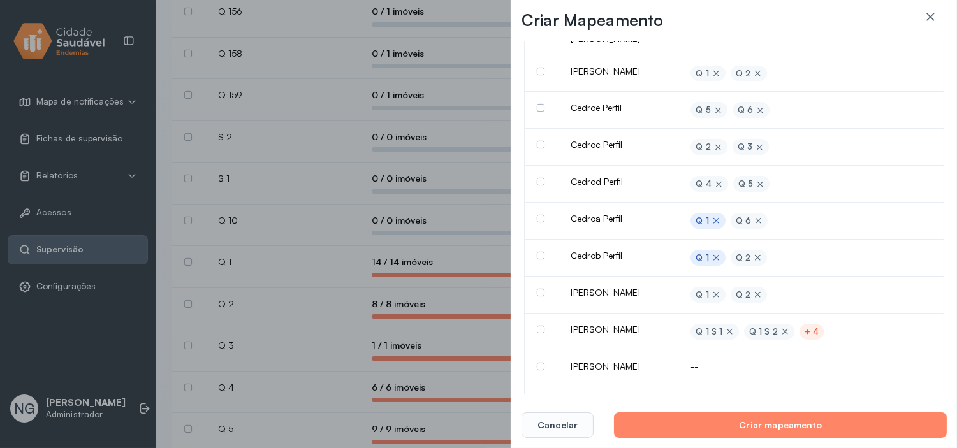
scroll to position [496, 0]
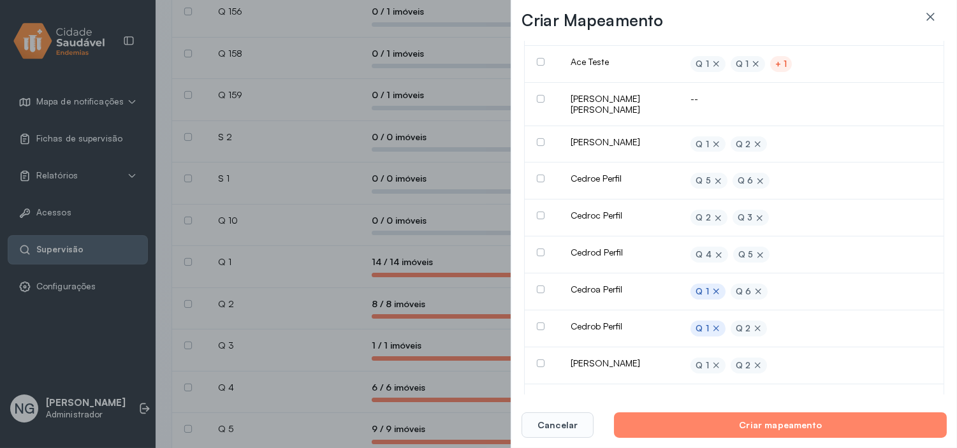
click at [779, 61] on div "+ 1" at bounding box center [780, 64] width 11 height 11
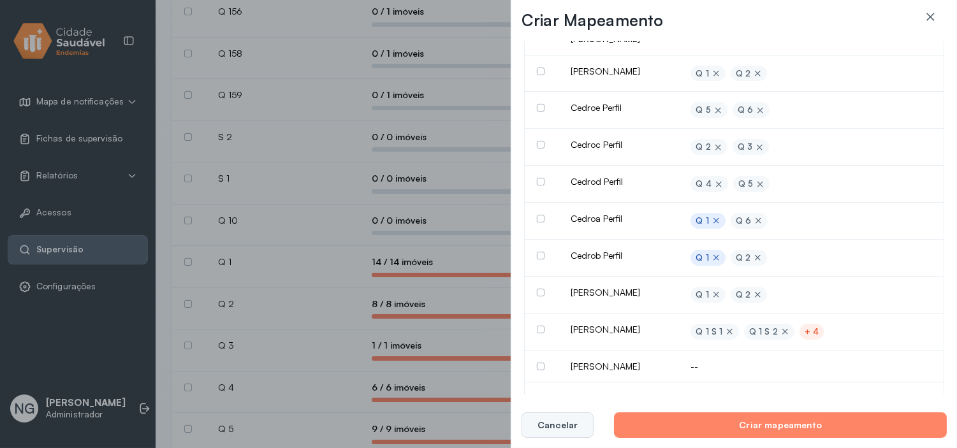
click at [550, 426] on button "Cancelar" at bounding box center [558, 426] width 72 height 26
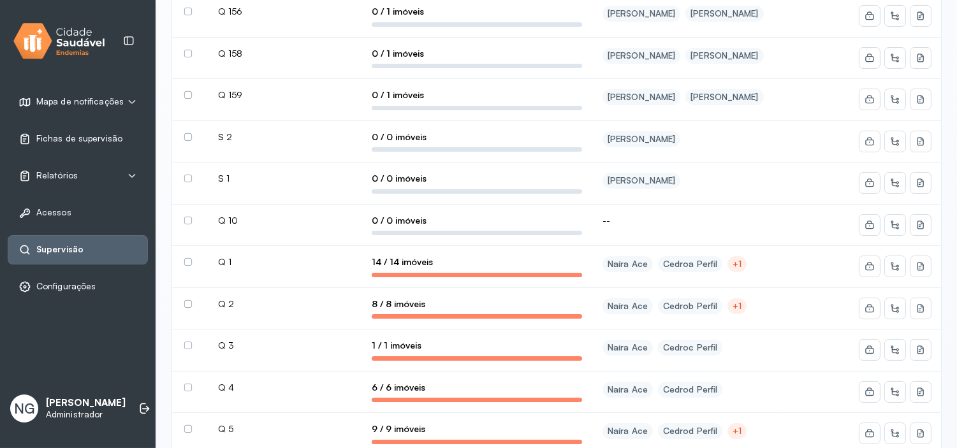
drag, startPoint x: 188, startPoint y: 135, endPoint x: 186, endPoint y: 142, distance: 6.7
click at [187, 136] on label at bounding box center [188, 137] width 8 height 8
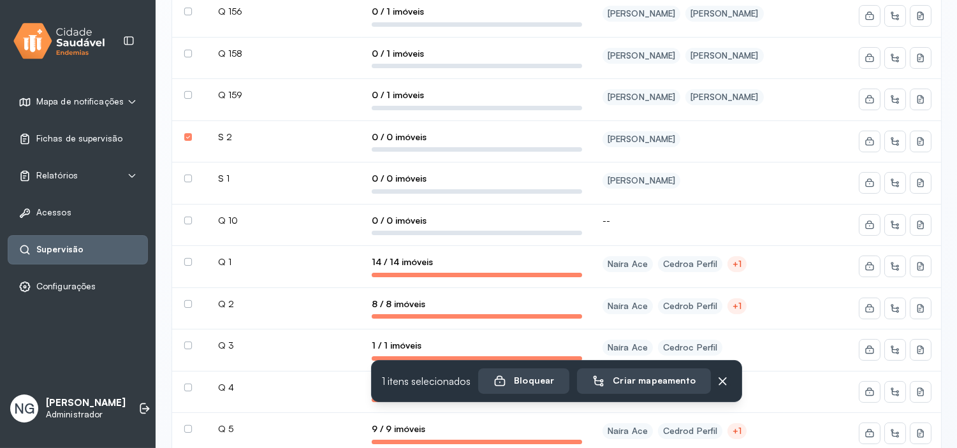
click at [187, 179] on label at bounding box center [188, 179] width 8 height 8
click at [185, 221] on label at bounding box center [188, 221] width 8 height 8
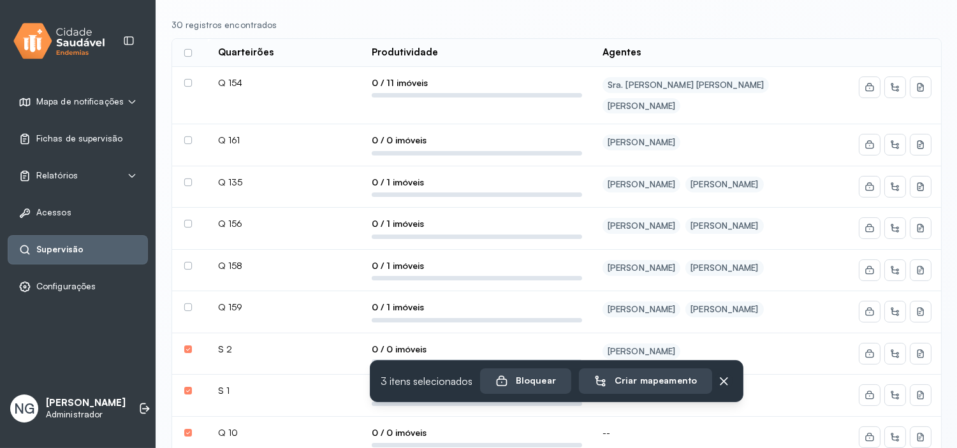
scroll to position [198, 0]
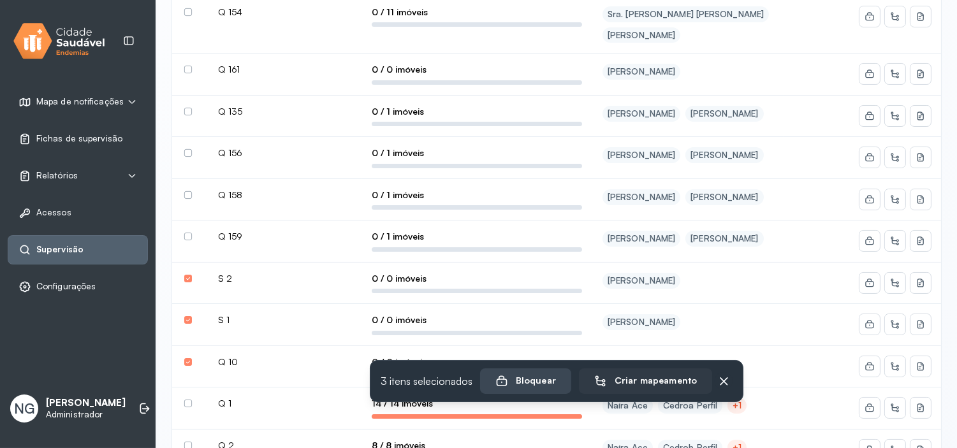
click at [635, 386] on div "Criar mapeamento" at bounding box center [645, 381] width 103 height 13
click at [644, 378] on div "Criar mapeamento" at bounding box center [645, 381] width 103 height 13
click at [654, 381] on div "Criar mapeamento" at bounding box center [645, 381] width 103 height 13
click at [644, 383] on div "Criar mapeamento" at bounding box center [645, 381] width 103 height 13
click at [638, 385] on div "Criar mapeamento" at bounding box center [645, 381] width 103 height 13
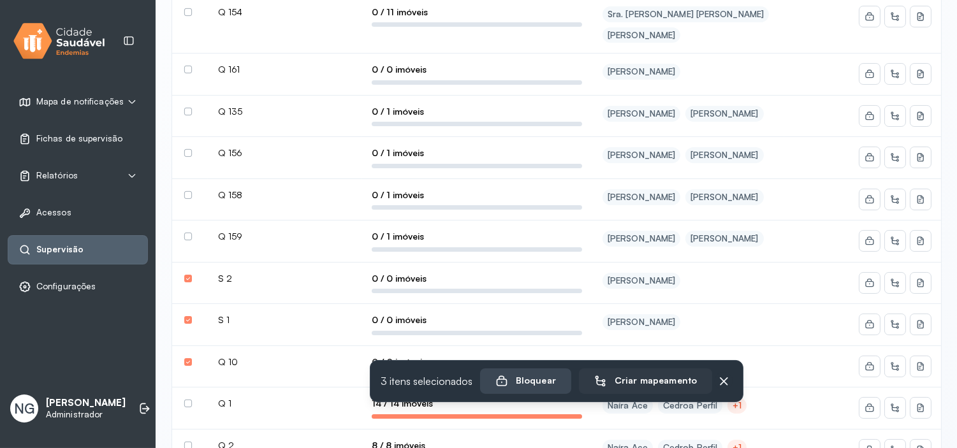
click at [642, 380] on div "Criar mapeamento" at bounding box center [645, 381] width 103 height 13
click at [642, 379] on div "Criar mapeamento" at bounding box center [645, 381] width 103 height 13
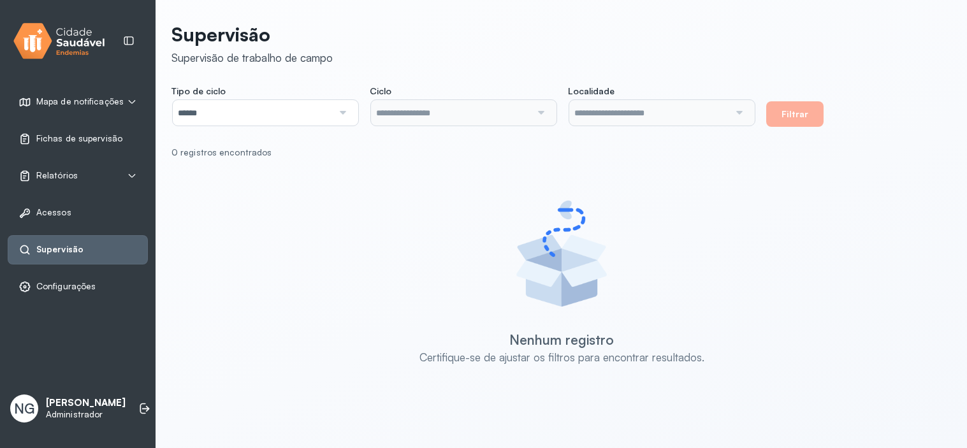
type input "**********"
click at [312, 128] on div "**********" at bounding box center [562, 218] width 781 height 407
click at [791, 117] on button "Filtrar" at bounding box center [795, 114] width 57 height 26
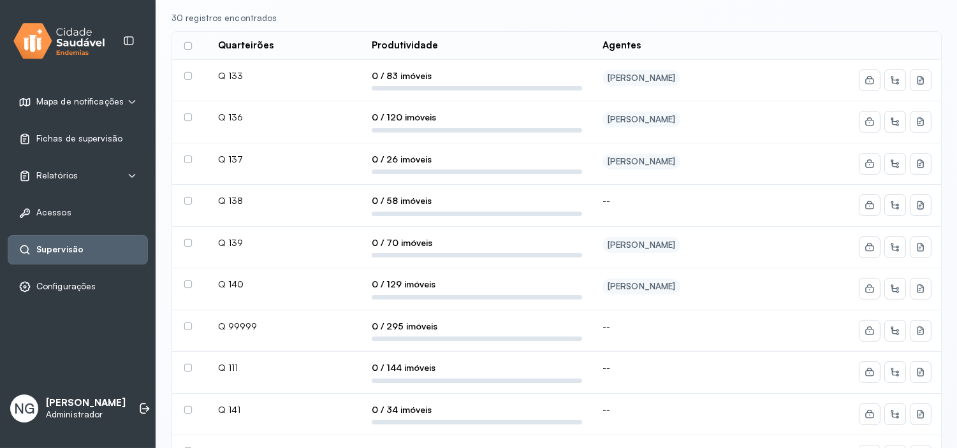
scroll to position [454, 0]
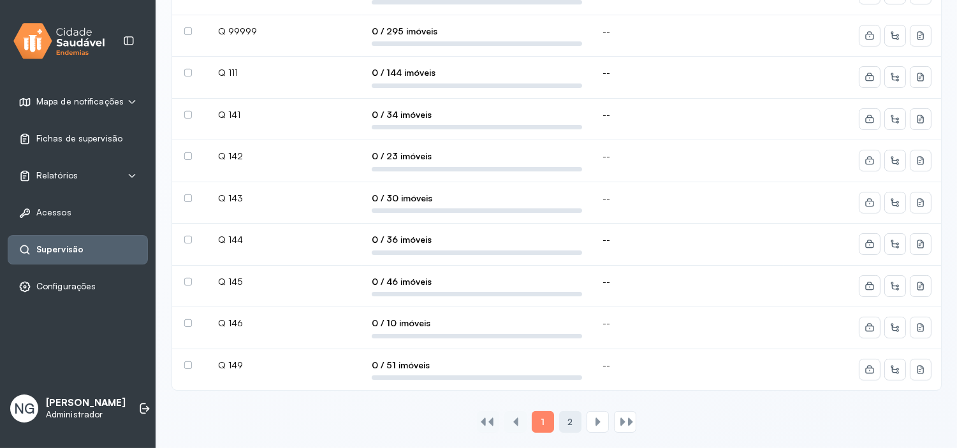
click at [575, 422] on div "2" at bounding box center [570, 422] width 22 height 22
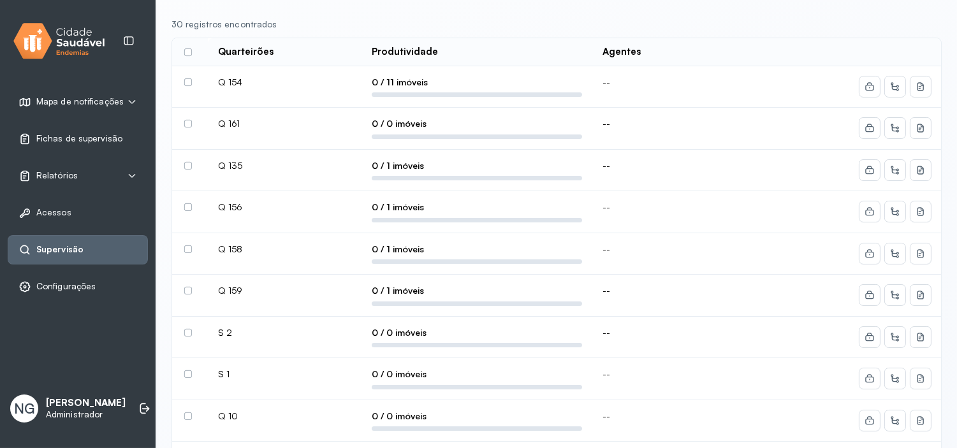
scroll to position [4, 0]
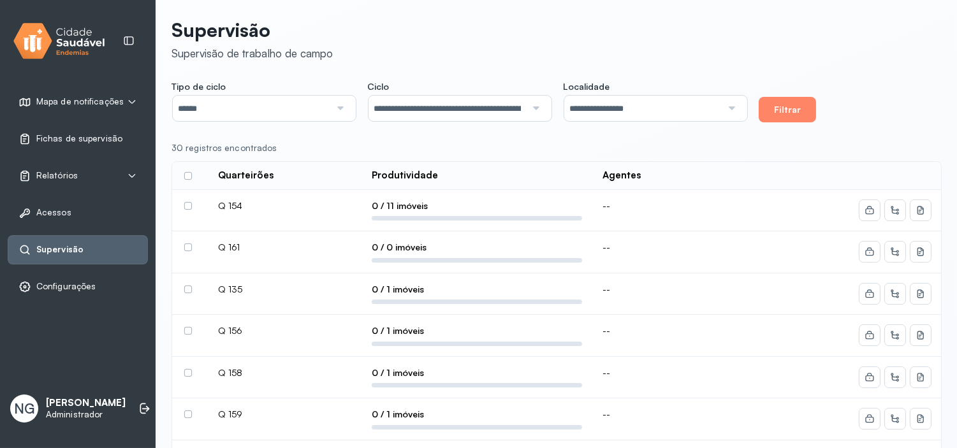
click at [187, 200] on td at bounding box center [190, 211] width 36 height 42
click at [186, 205] on label at bounding box center [188, 206] width 8 height 8
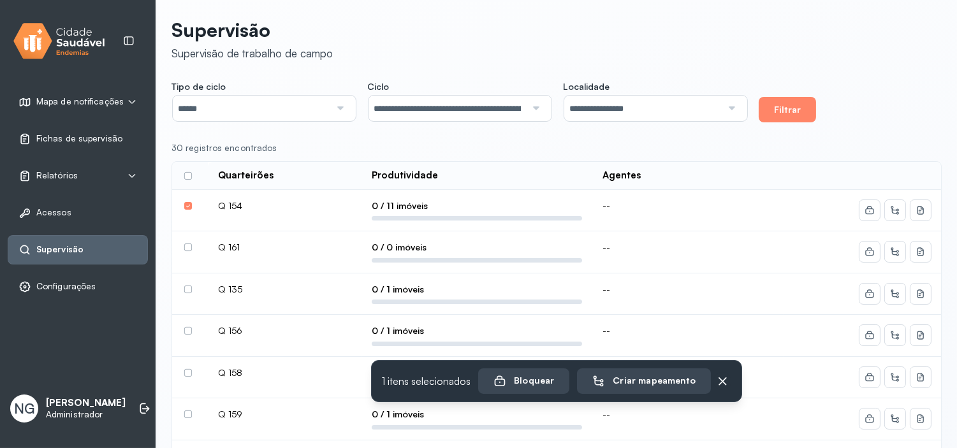
click at [186, 247] on label at bounding box center [188, 248] width 8 height 8
click at [190, 290] on label at bounding box center [188, 290] width 8 height 8
click at [658, 380] on div "Criar mapeamento" at bounding box center [645, 381] width 103 height 13
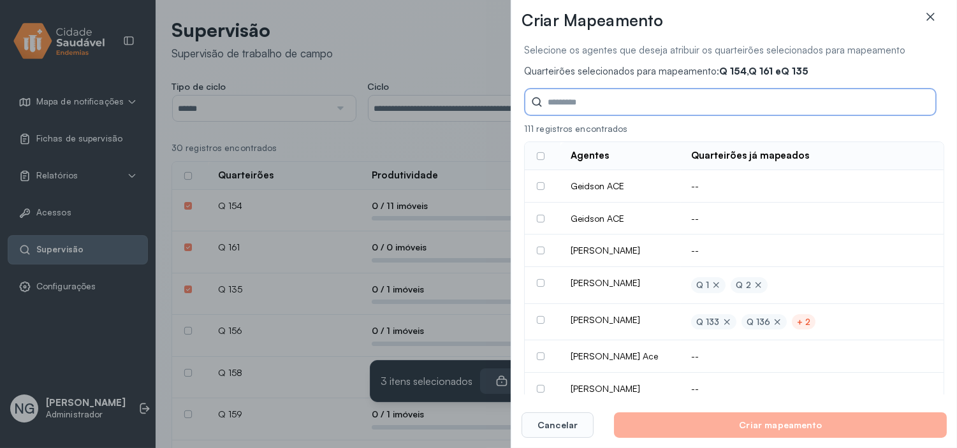
click at [929, 17] on icon at bounding box center [931, 17] width 8 height 8
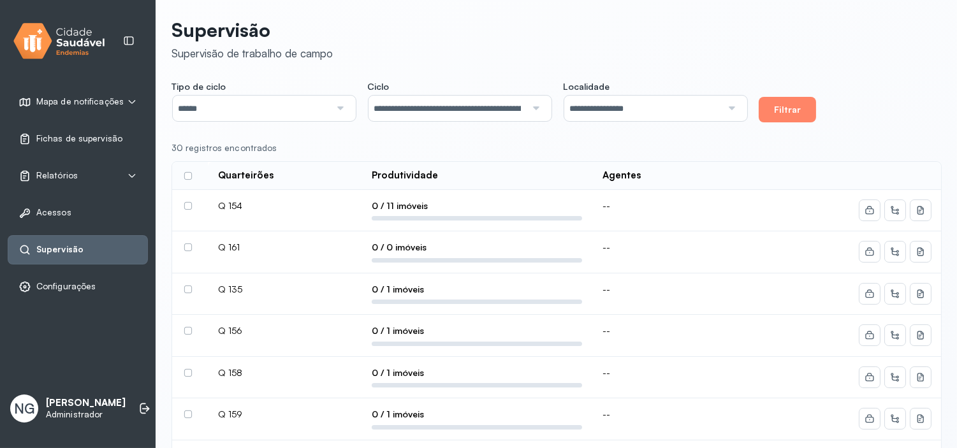
click at [189, 203] on label at bounding box center [188, 206] width 8 height 8
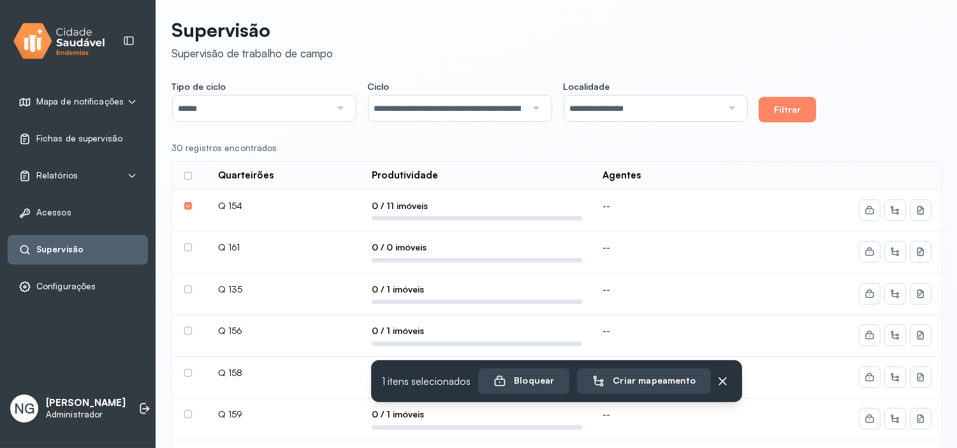
click at [186, 251] on label at bounding box center [188, 248] width 8 height 8
click at [189, 288] on label at bounding box center [188, 290] width 8 height 8
click at [190, 330] on label at bounding box center [188, 331] width 8 height 8
click at [184, 174] on label at bounding box center [188, 176] width 8 height 8
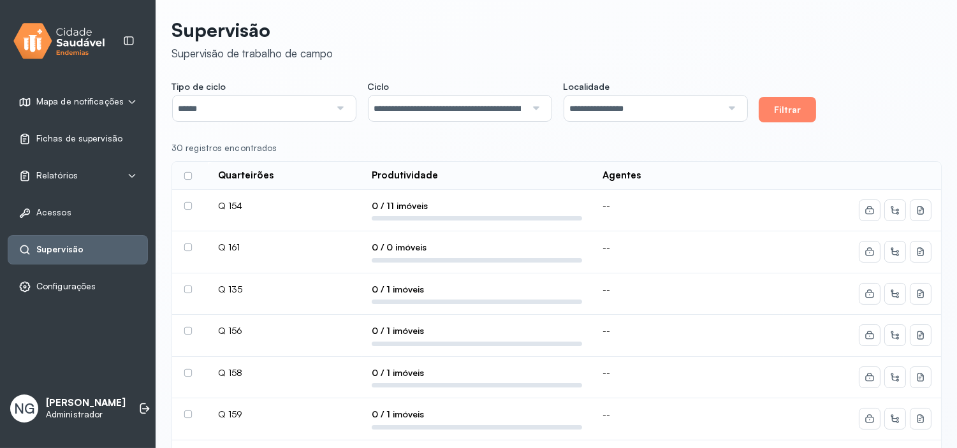
click at [187, 206] on label at bounding box center [188, 206] width 8 height 8
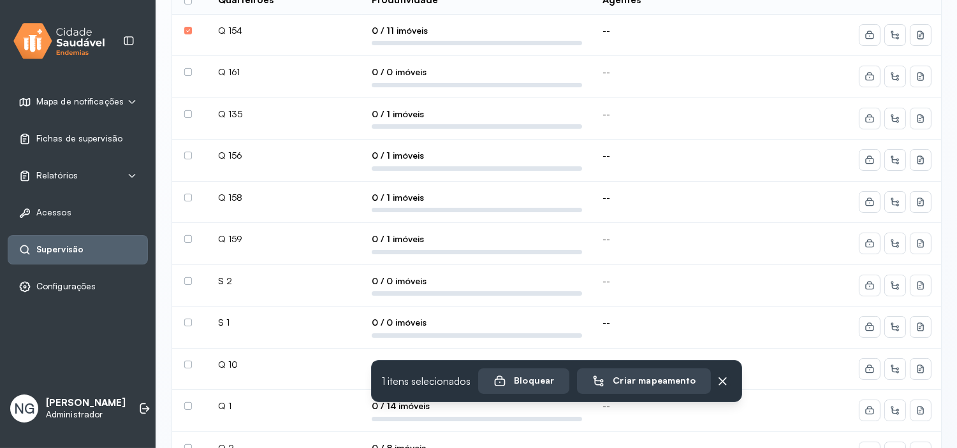
scroll to position [0, 0]
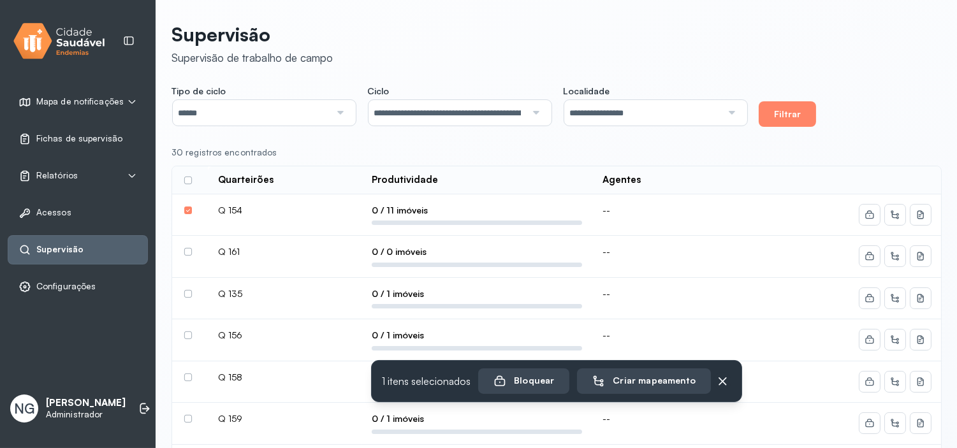
click at [184, 255] on label at bounding box center [188, 252] width 8 height 8
click at [189, 291] on label at bounding box center [188, 294] width 8 height 8
click at [629, 380] on div "Criar mapeamento" at bounding box center [645, 381] width 103 height 13
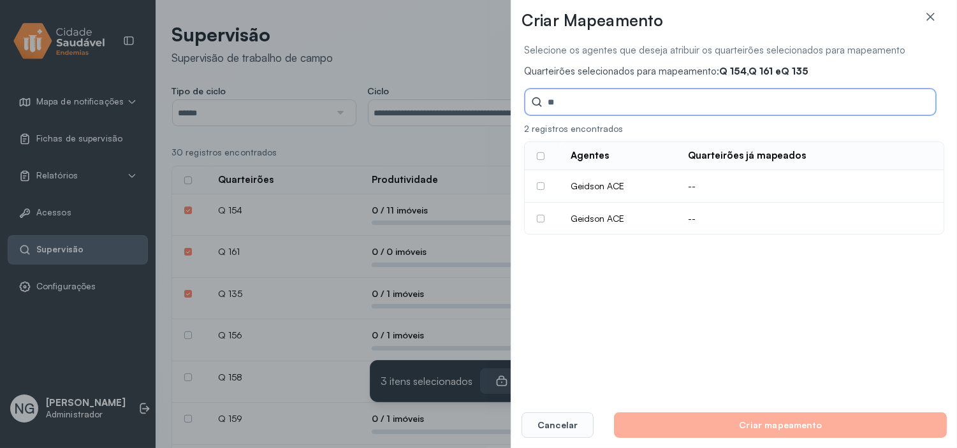
type input "*"
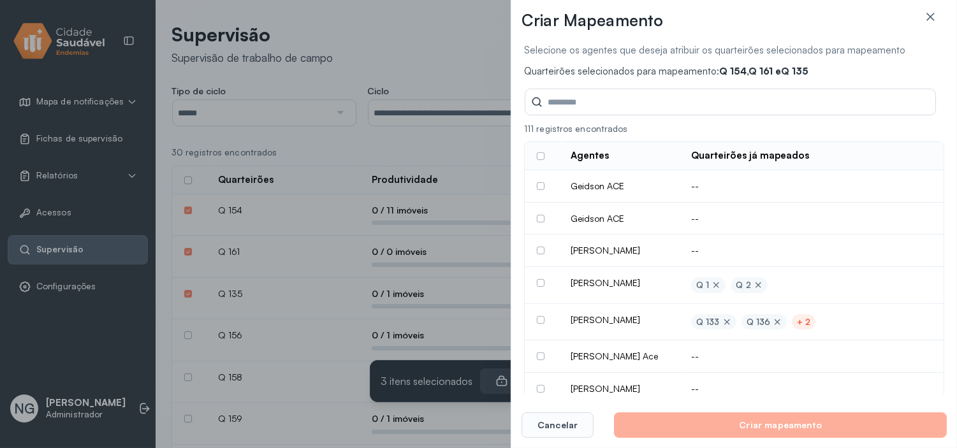
click at [540, 188] on label at bounding box center [541, 186] width 8 height 8
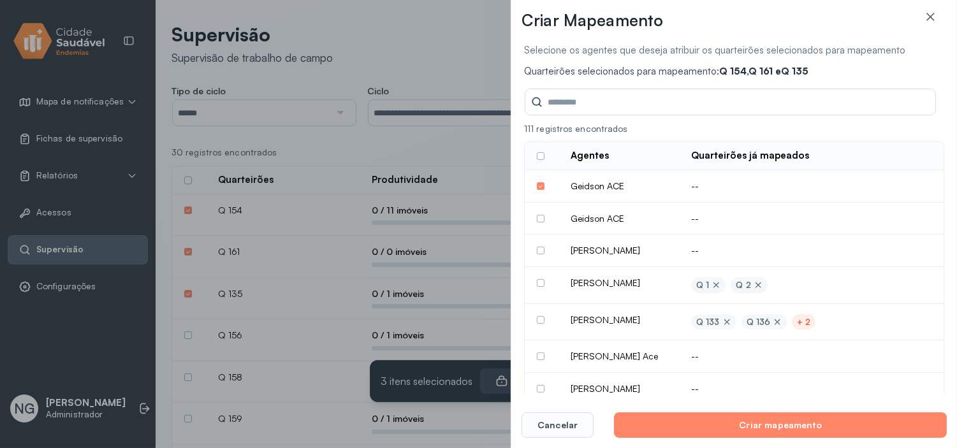
click at [540, 218] on label at bounding box center [541, 219] width 8 height 8
click at [543, 188] on label at bounding box center [541, 186] width 8 height 8
click at [538, 220] on label at bounding box center [541, 219] width 8 height 8
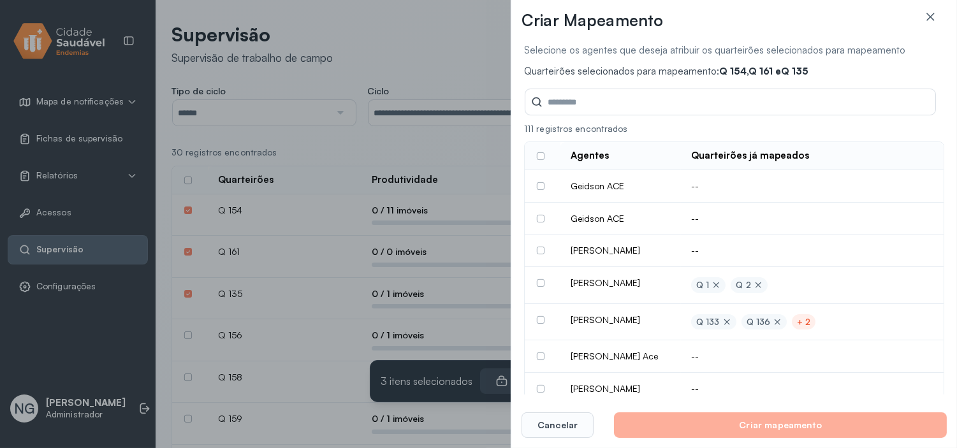
click at [538, 324] on label at bounding box center [541, 320] width 8 height 8
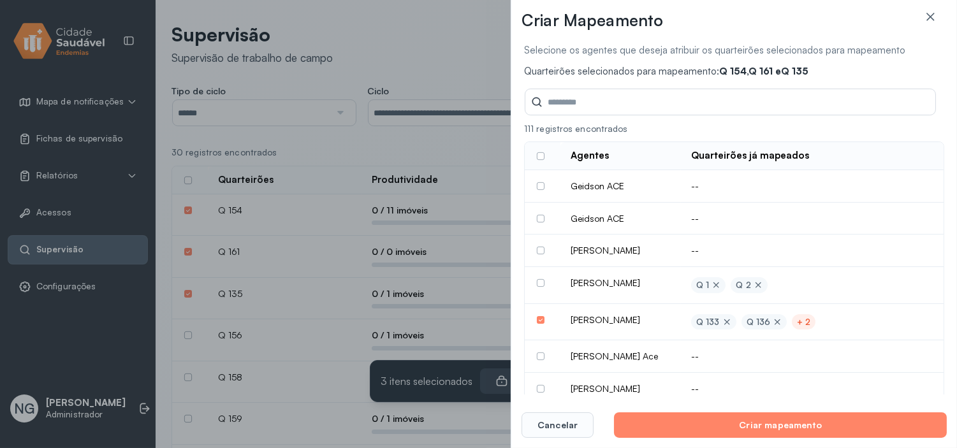
click at [544, 324] on div at bounding box center [541, 320] width 8 height 8
click at [802, 328] on div "+ 2" at bounding box center [803, 322] width 13 height 11
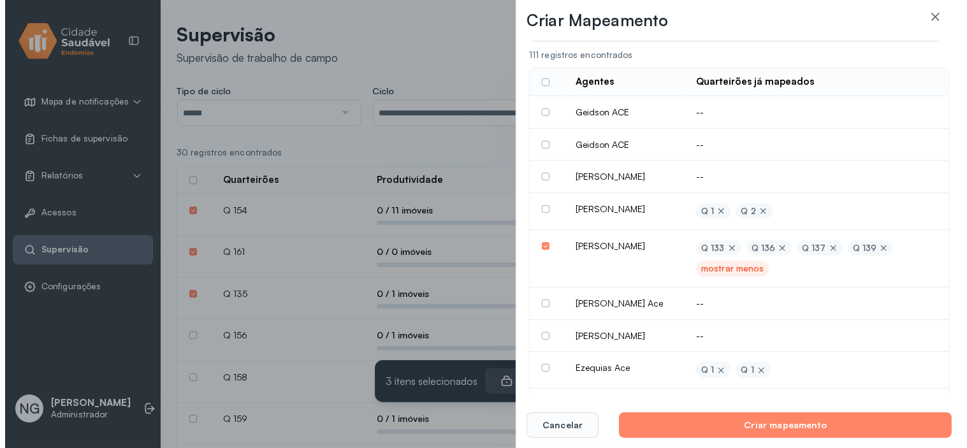
scroll to position [142, 0]
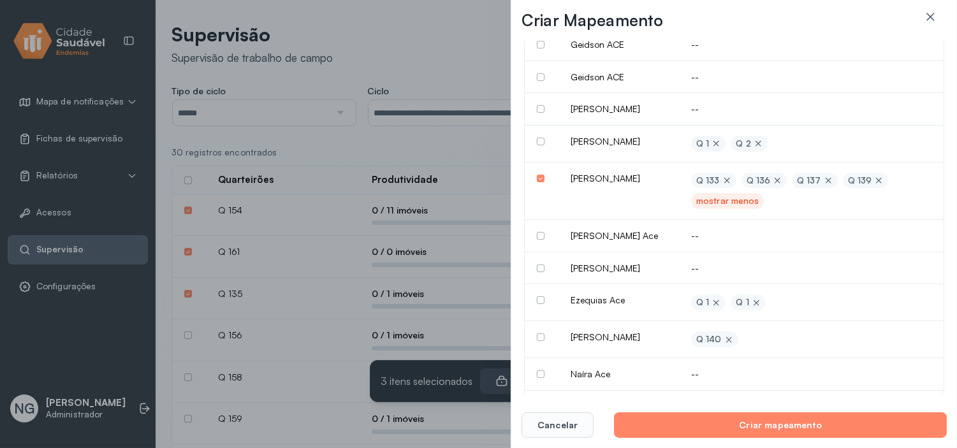
click at [724, 184] on icon at bounding box center [727, 181] width 6 height 6
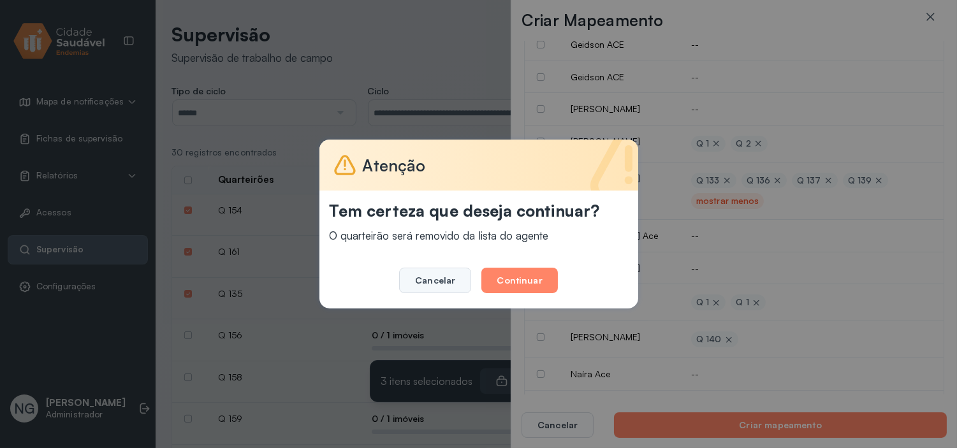
click at [431, 284] on button "Cancelar" at bounding box center [435, 281] width 72 height 26
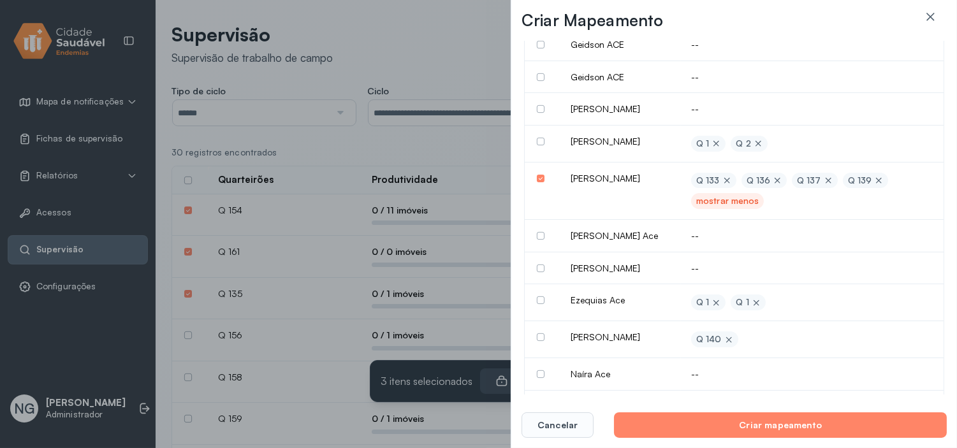
click at [930, 15] on icon at bounding box center [930, 16] width 13 height 13
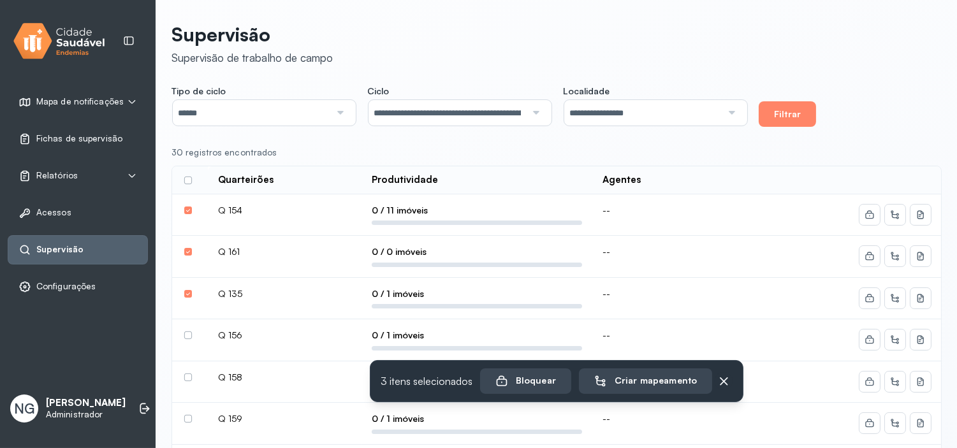
click at [182, 208] on td at bounding box center [190, 216] width 36 height 42
click at [187, 209] on label at bounding box center [188, 211] width 8 height 8
click at [187, 254] on label at bounding box center [188, 252] width 8 height 8
click at [187, 295] on label at bounding box center [188, 294] width 8 height 8
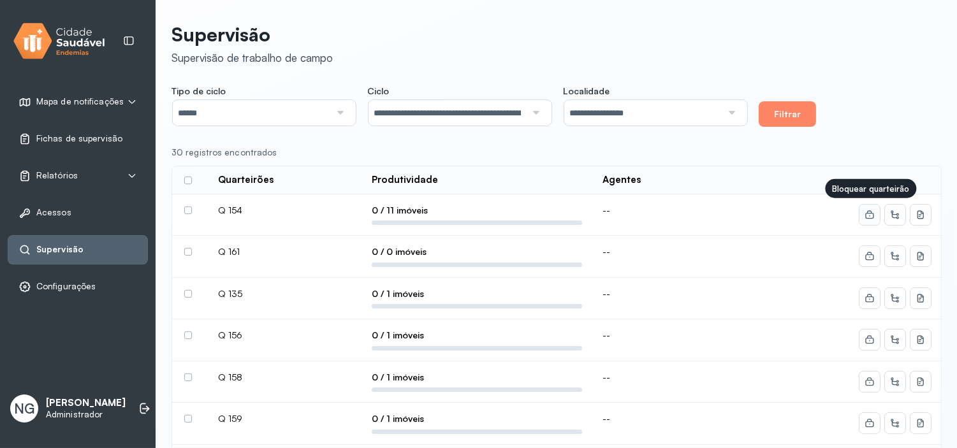
click at [870, 217] on icon at bounding box center [870, 215] width 10 height 10
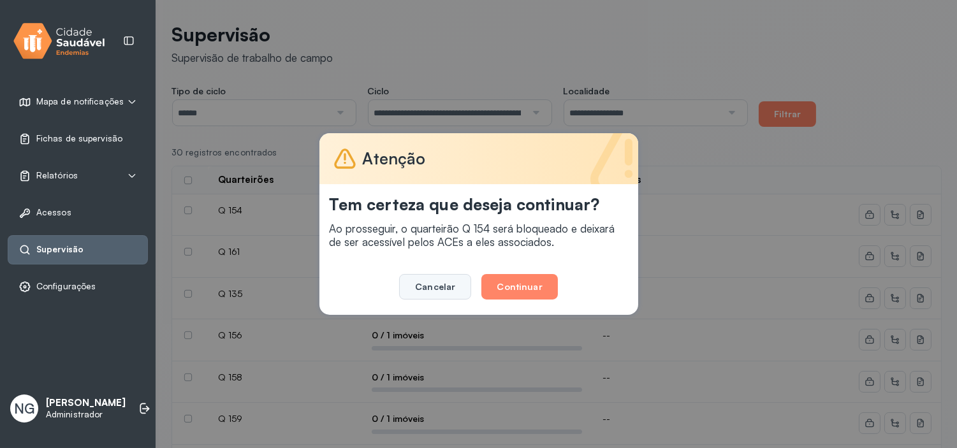
click at [437, 284] on button "Cancelar" at bounding box center [435, 287] width 72 height 26
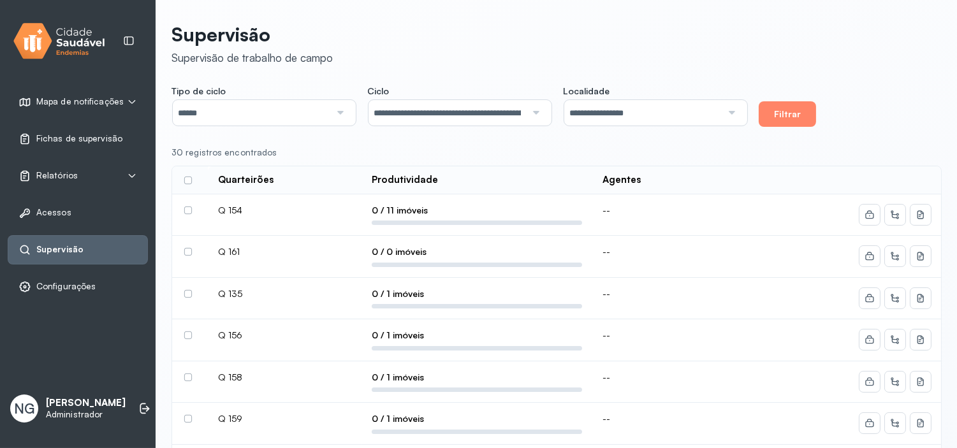
click at [104, 173] on div "Relatórios" at bounding box center [77, 176] width 119 height 13
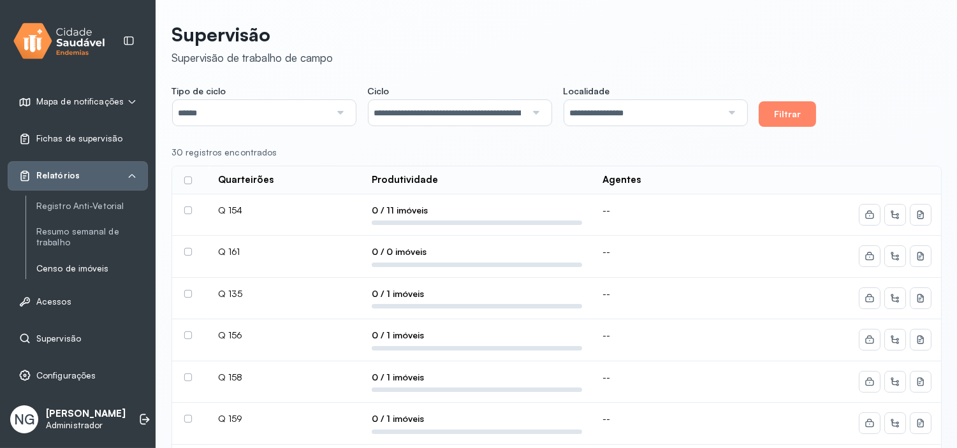
click at [68, 268] on link "Censo de imóveis" at bounding box center [92, 268] width 112 height 11
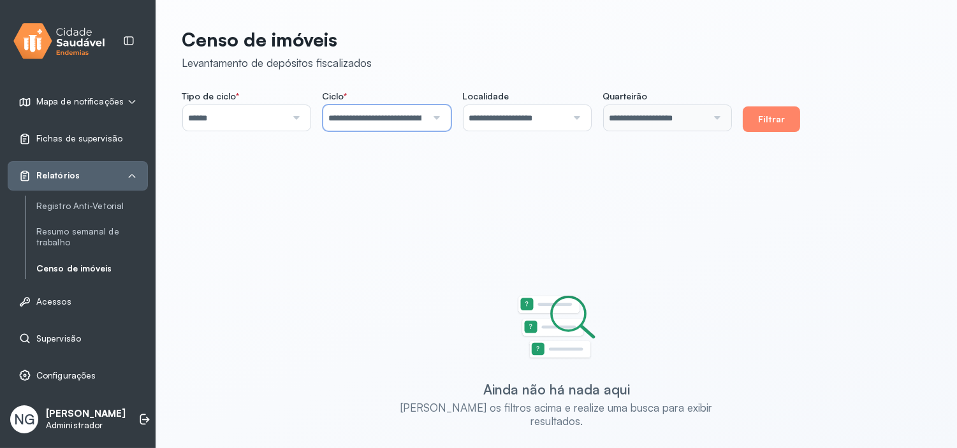
click at [381, 117] on input "**********" at bounding box center [374, 118] width 103 height 26
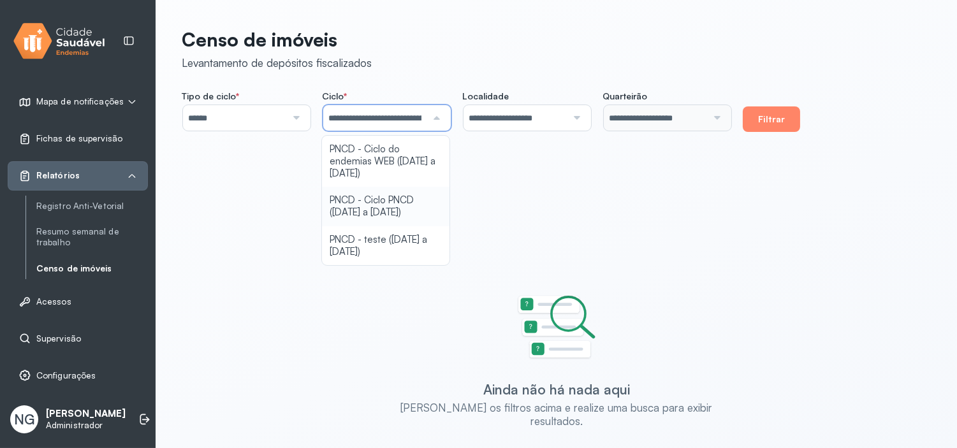
type input "**********"
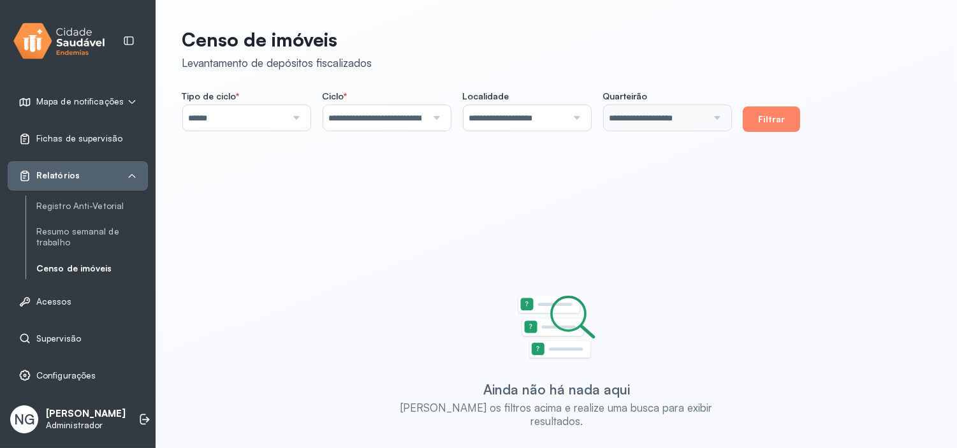
click at [392, 206] on div "**********" at bounding box center [556, 239] width 801 height 479
click at [779, 126] on button "Filtrar" at bounding box center [771, 119] width 57 height 26
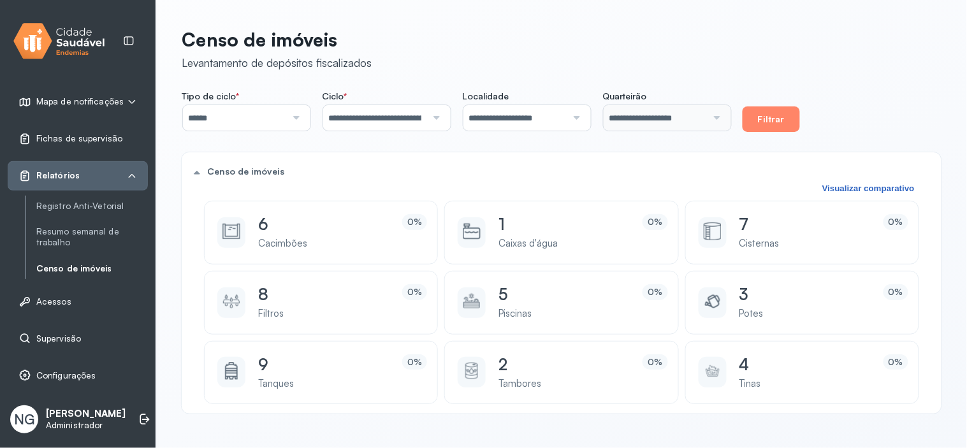
click at [545, 115] on input "**********" at bounding box center [515, 118] width 103 height 26
click at [560, 17] on div "**********" at bounding box center [561, 217] width 811 height 434
click at [850, 186] on button "Visualizar comparativo" at bounding box center [869, 188] width 100 height 11
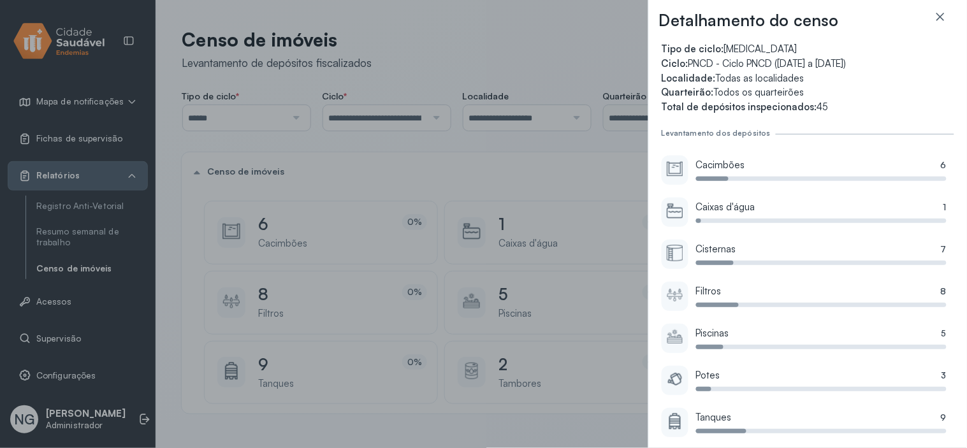
drag, startPoint x: 711, startPoint y: 100, endPoint x: 831, endPoint y: 103, distance: 119.9
click at [831, 103] on div "Tipo de ciclo: [MEDICAL_DATA] Ciclo: PNCD - Ciclo PNCD ([DATE] a [DATE]) Locali…" at bounding box center [808, 78] width 293 height 70
click at [796, 103] on span "Total de depósitos inspecionados:" at bounding box center [740, 107] width 156 height 12
click at [939, 17] on icon at bounding box center [940, 16] width 13 height 13
